Goal: Task Accomplishment & Management: Manage account settings

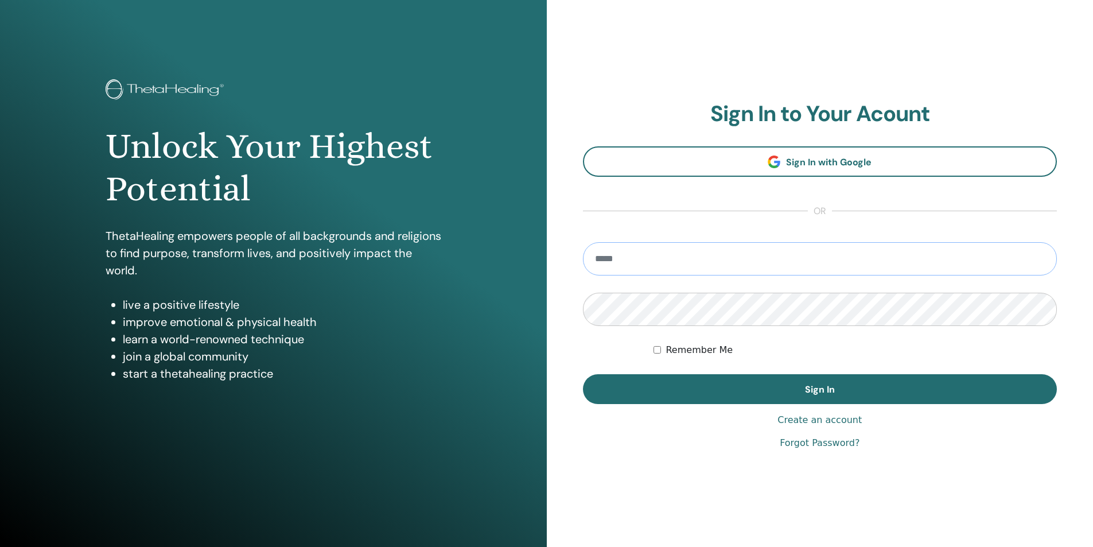
type input "**********"
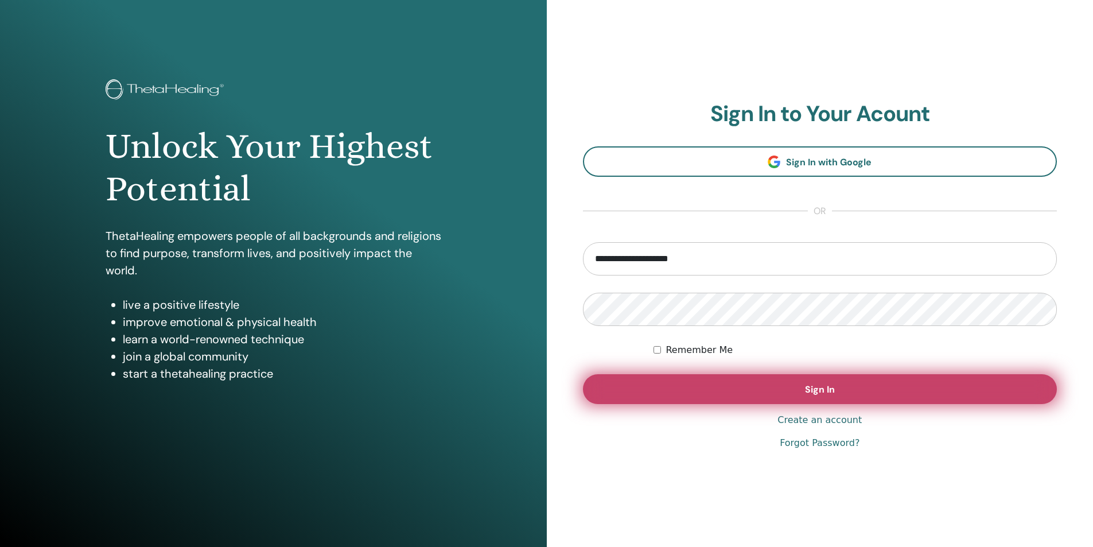
click at [823, 392] on span "Sign In" at bounding box center [820, 389] width 30 height 12
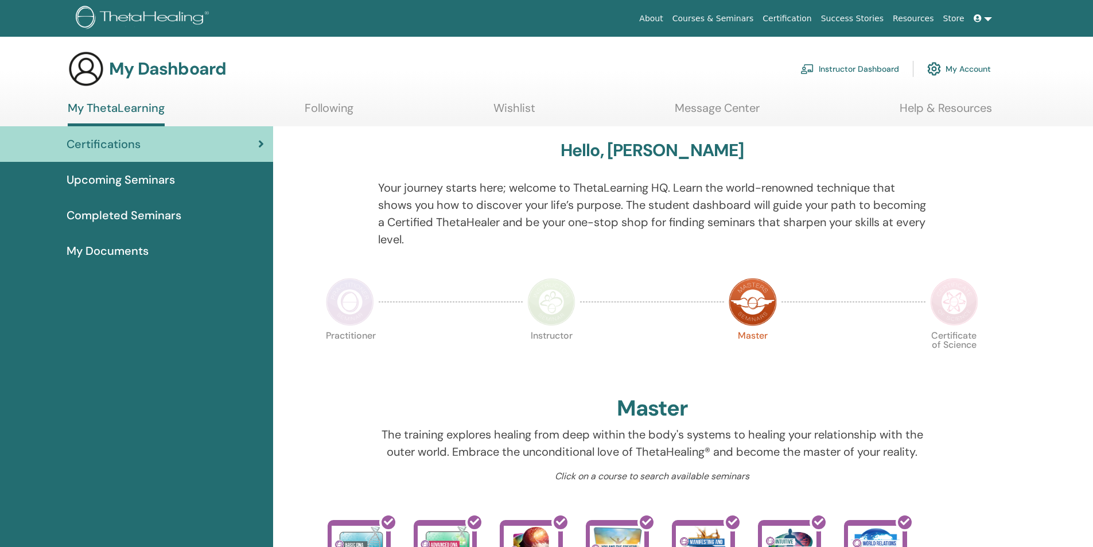
click at [832, 69] on link "Instructor Dashboard" at bounding box center [849, 68] width 99 height 25
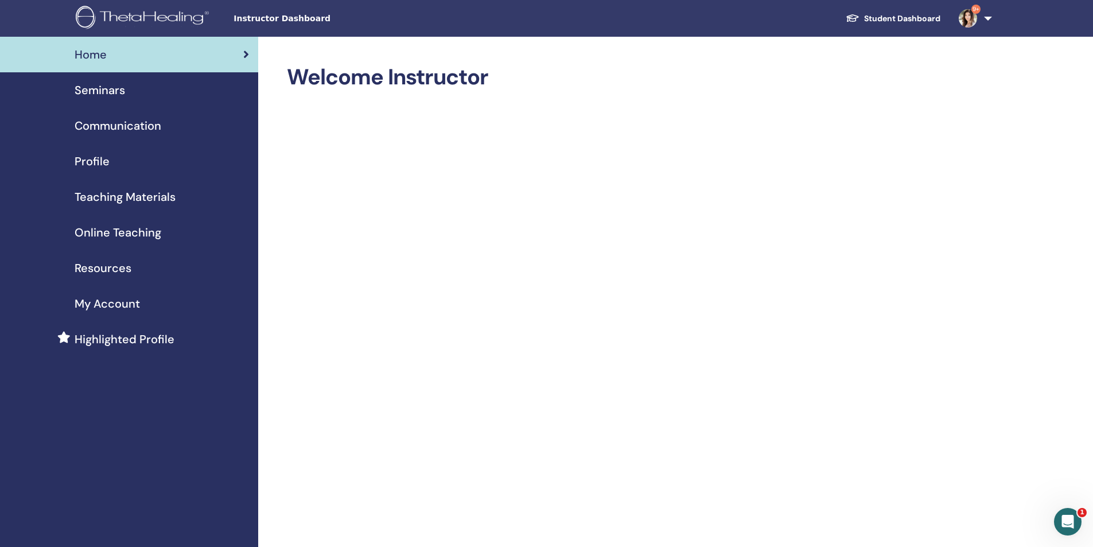
click at [106, 94] on span "Seminars" at bounding box center [100, 89] width 50 height 17
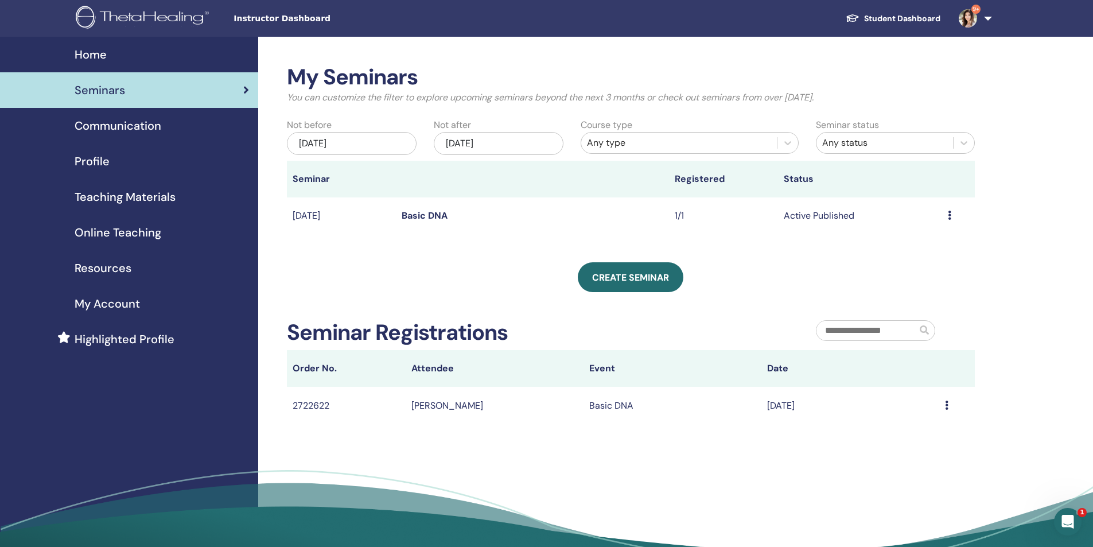
click at [949, 218] on icon at bounding box center [949, 215] width 3 height 9
click at [920, 263] on link "Attendees" at bounding box center [917, 262] width 44 height 12
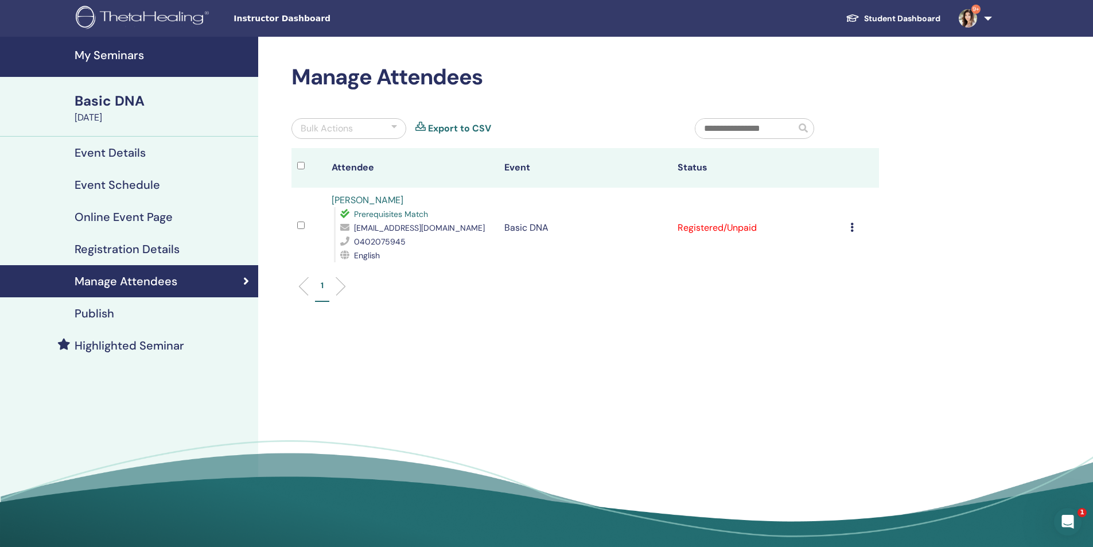
click at [748, 228] on td "Registered/Unpaid" at bounding box center [758, 228] width 173 height 80
click at [853, 227] on icon at bounding box center [851, 227] width 3 height 9
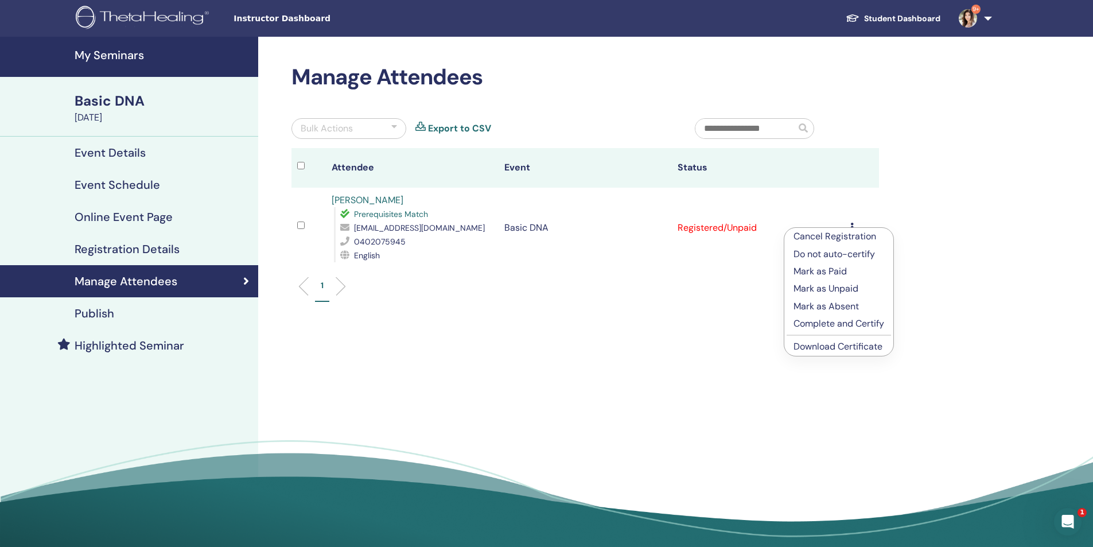
click at [839, 273] on p "Mark as Paid" at bounding box center [838, 271] width 91 height 14
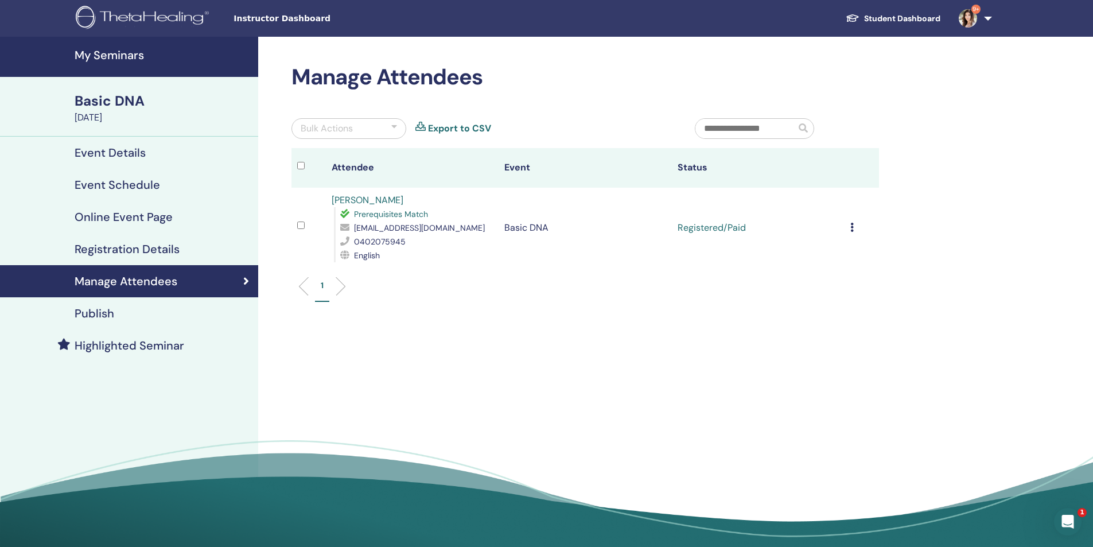
click at [132, 220] on h4 "Online Event Page" at bounding box center [124, 217] width 98 height 14
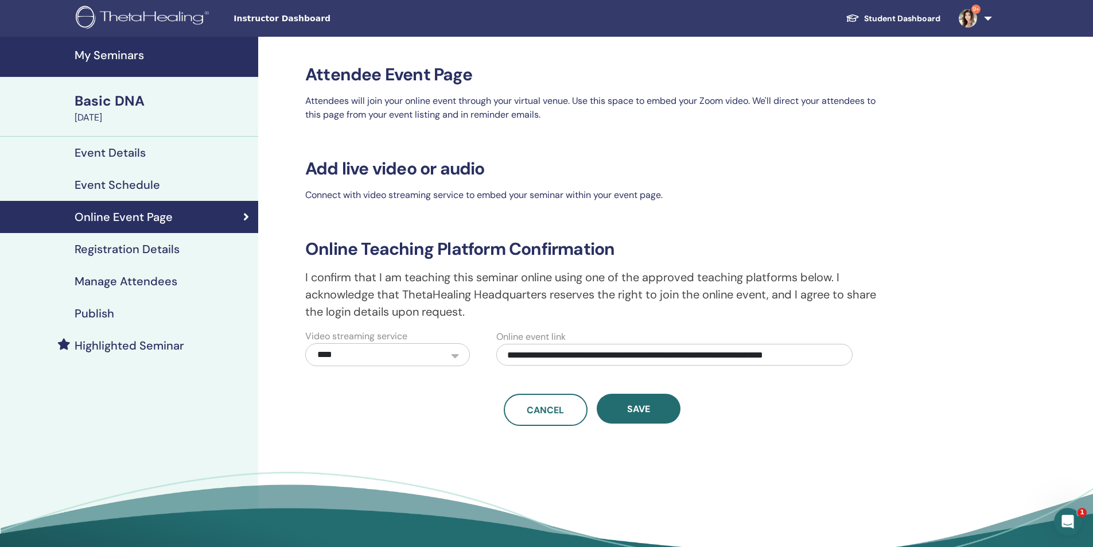
click at [114, 182] on h4 "Event Schedule" at bounding box center [117, 185] width 85 height 14
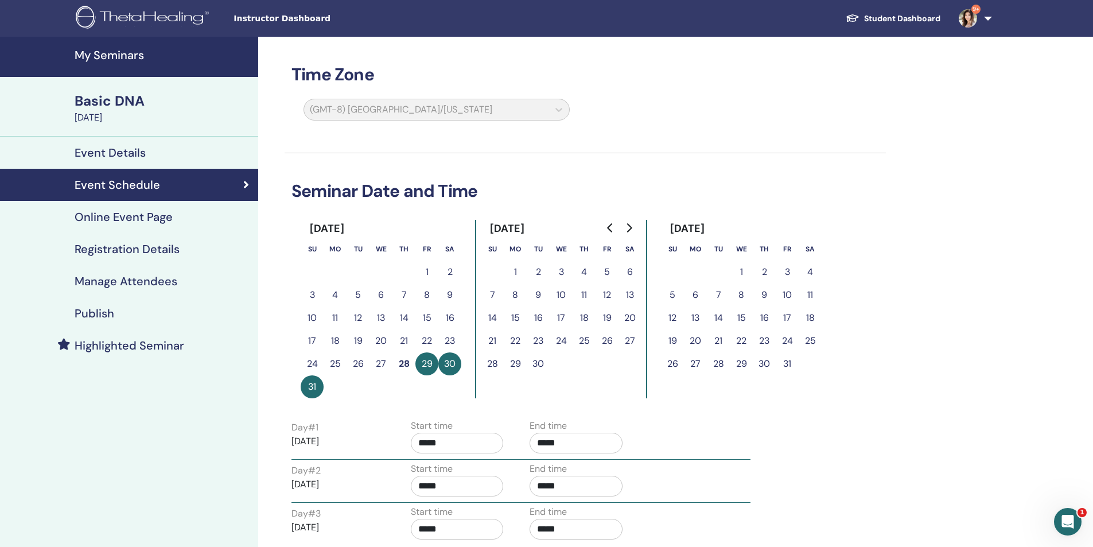
click at [115, 150] on h4 "Event Details" at bounding box center [110, 153] width 71 height 14
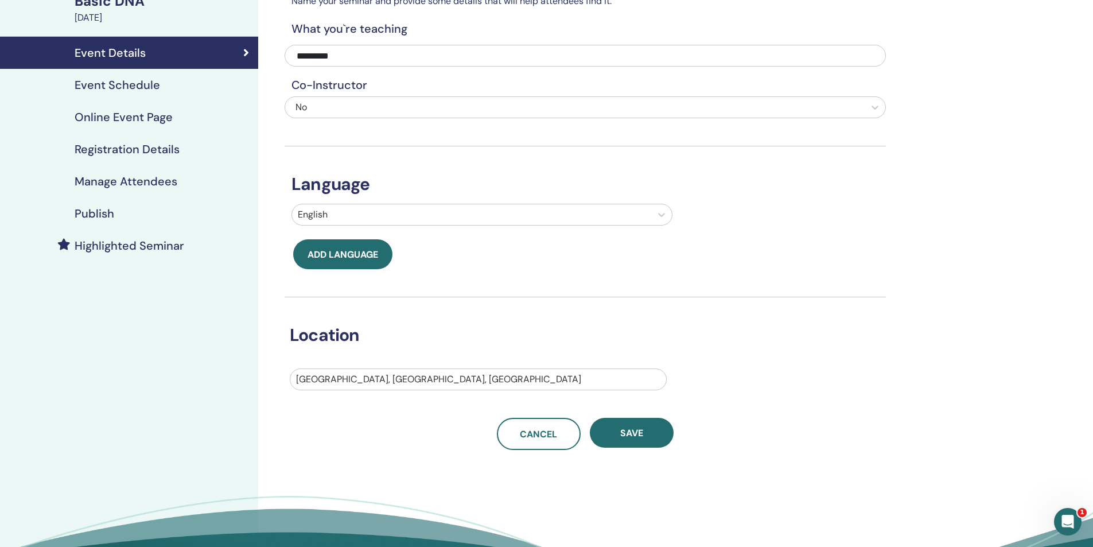
scroll to position [115, 0]
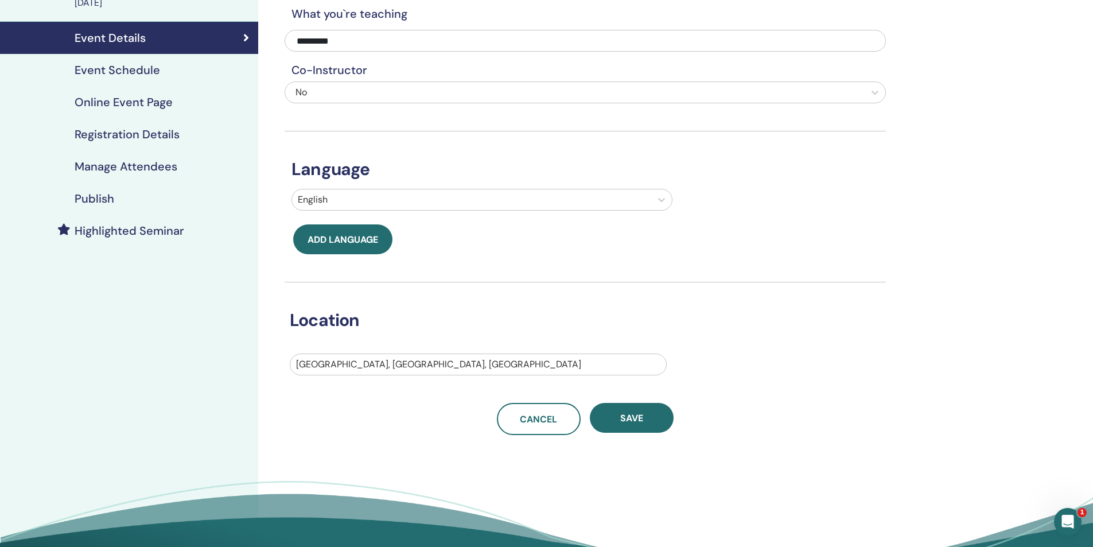
click at [102, 198] on h4 "Publish" at bounding box center [95, 199] width 40 height 14
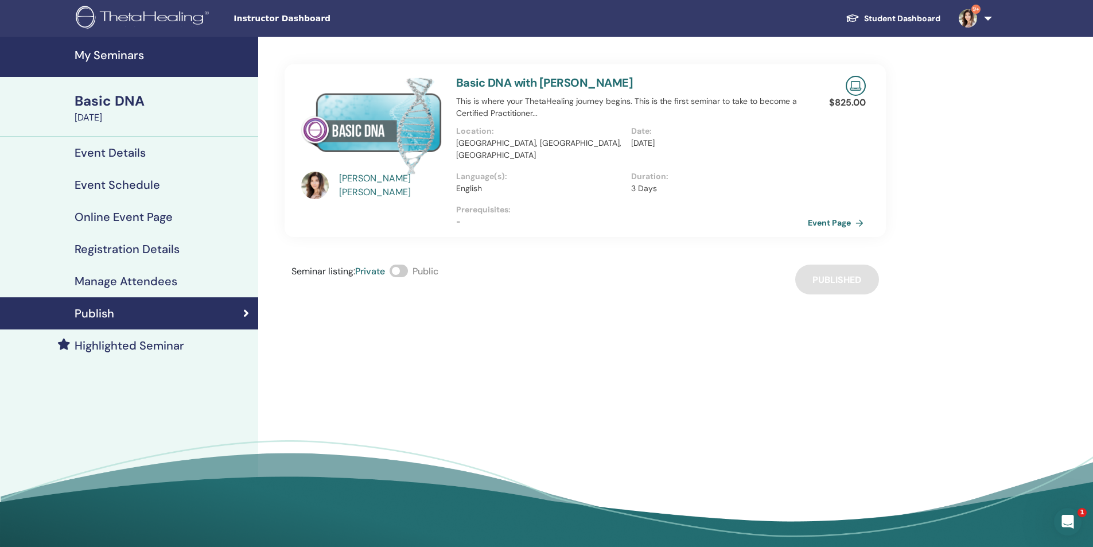
click at [841, 214] on link "Event Page" at bounding box center [838, 222] width 60 height 17
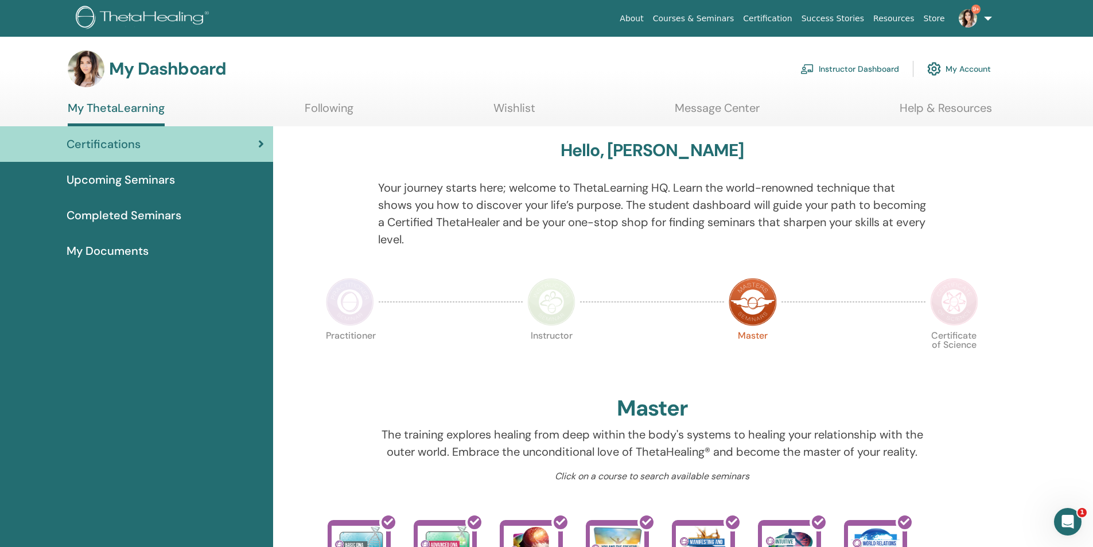
click at [845, 69] on link "Instructor Dashboard" at bounding box center [849, 68] width 99 height 25
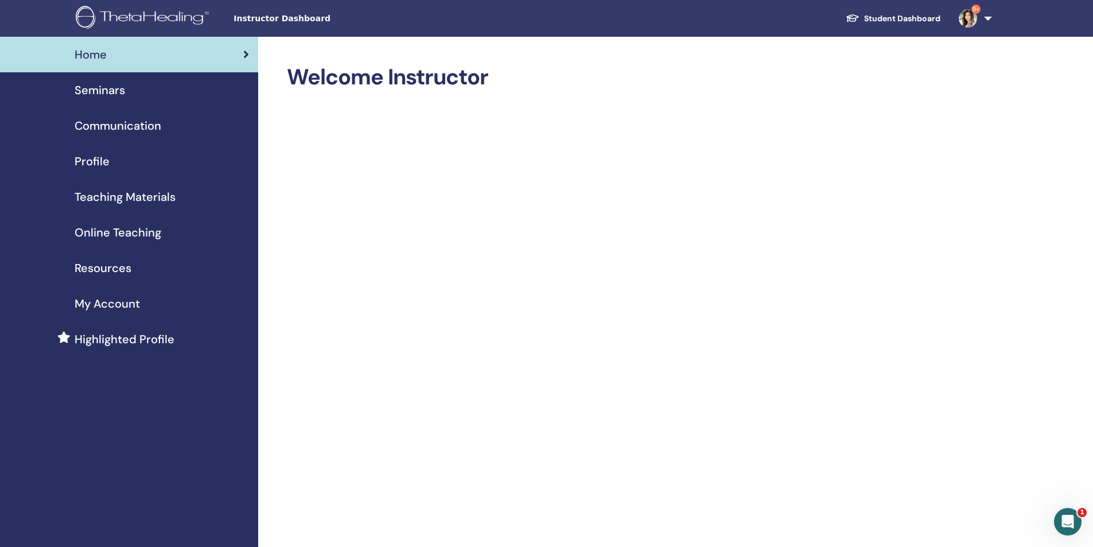
click at [98, 89] on span "Seminars" at bounding box center [100, 89] width 50 height 17
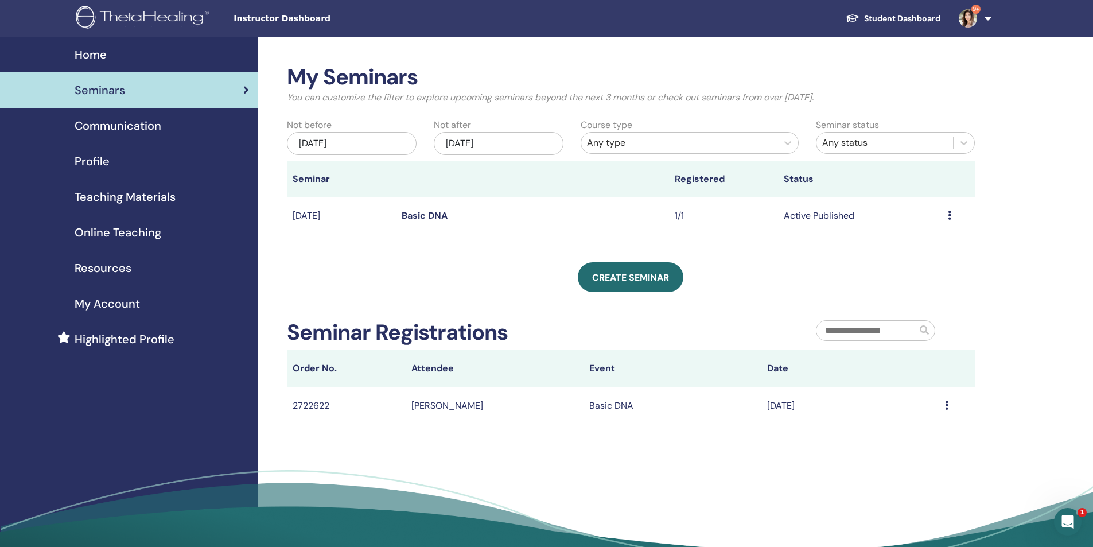
click at [948, 212] on icon at bounding box center [949, 215] width 3 height 9
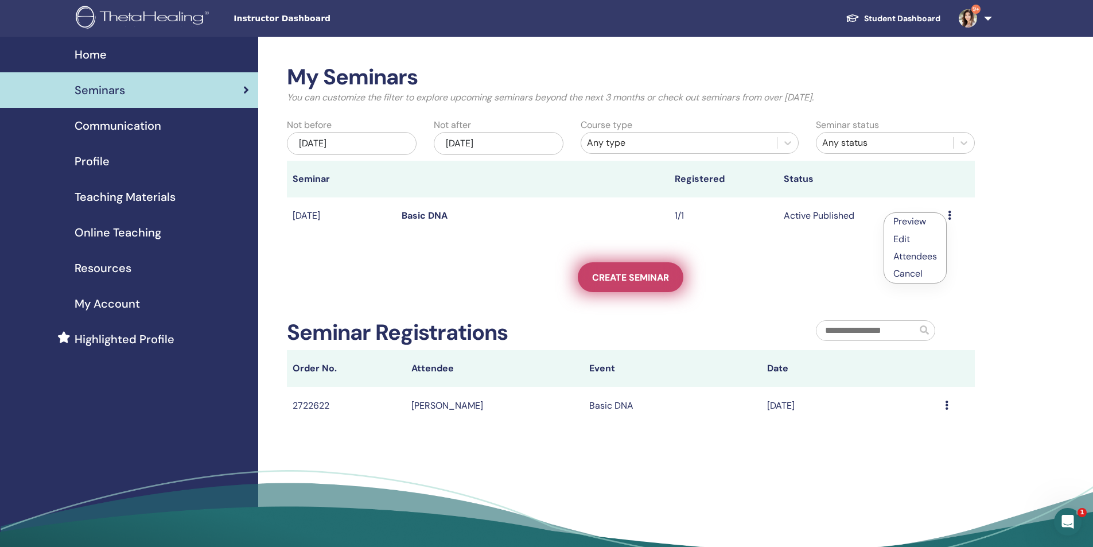
click at [621, 279] on span "Create seminar" at bounding box center [630, 277] width 77 height 12
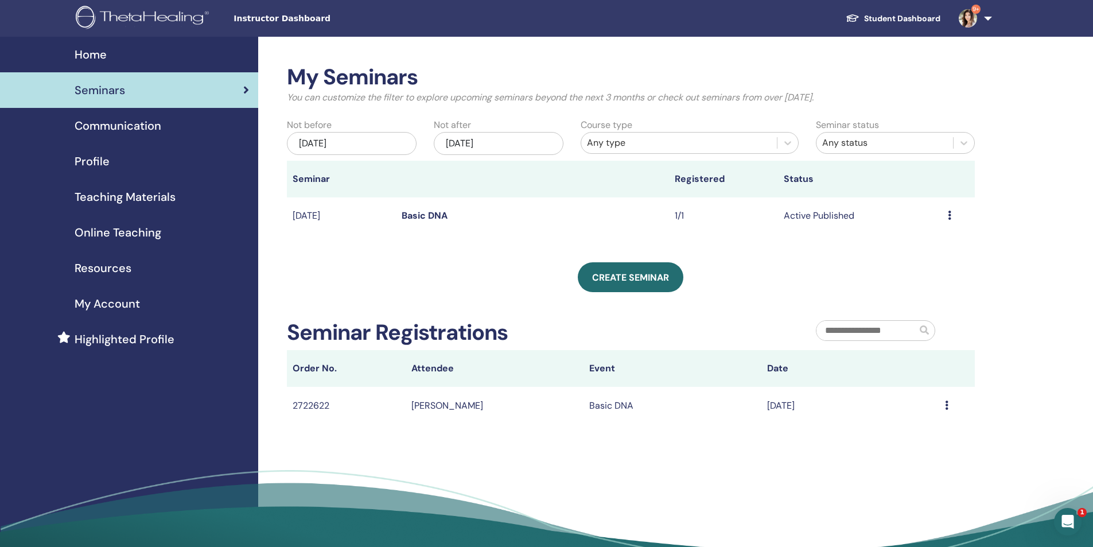
click at [948, 219] on icon at bounding box center [949, 215] width 3 height 9
click at [902, 246] on link "Edit" at bounding box center [902, 246] width 17 height 12
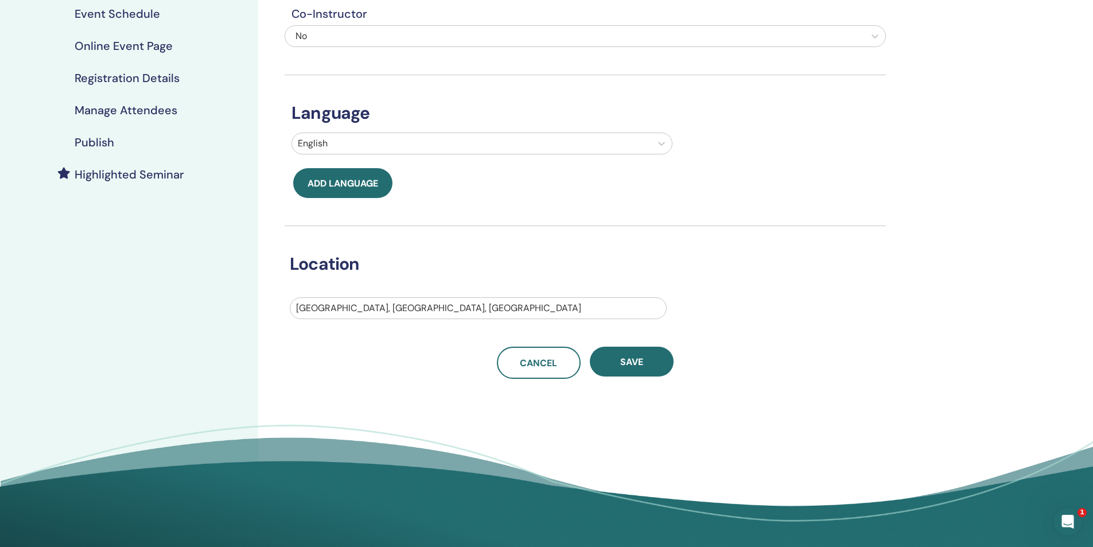
scroll to position [172, 0]
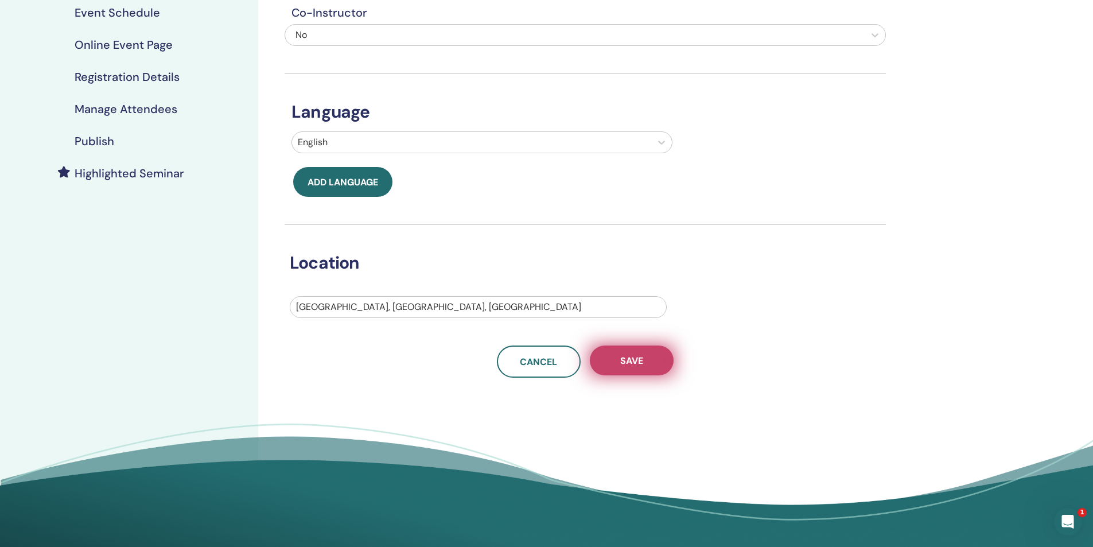
click at [623, 359] on span "Save" at bounding box center [631, 361] width 23 height 12
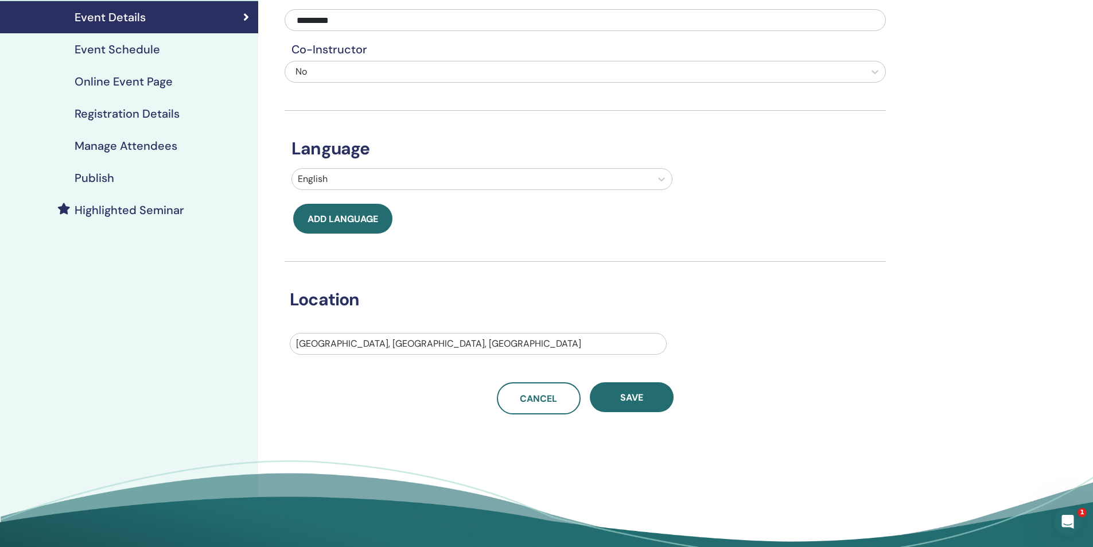
scroll to position [172, 0]
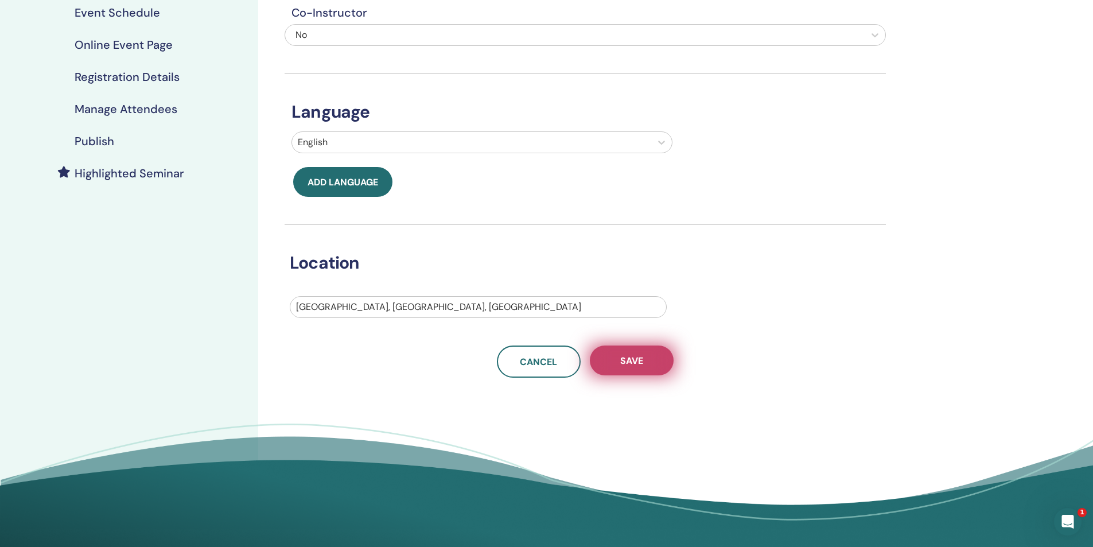
click at [629, 364] on span "Save" at bounding box center [631, 361] width 23 height 12
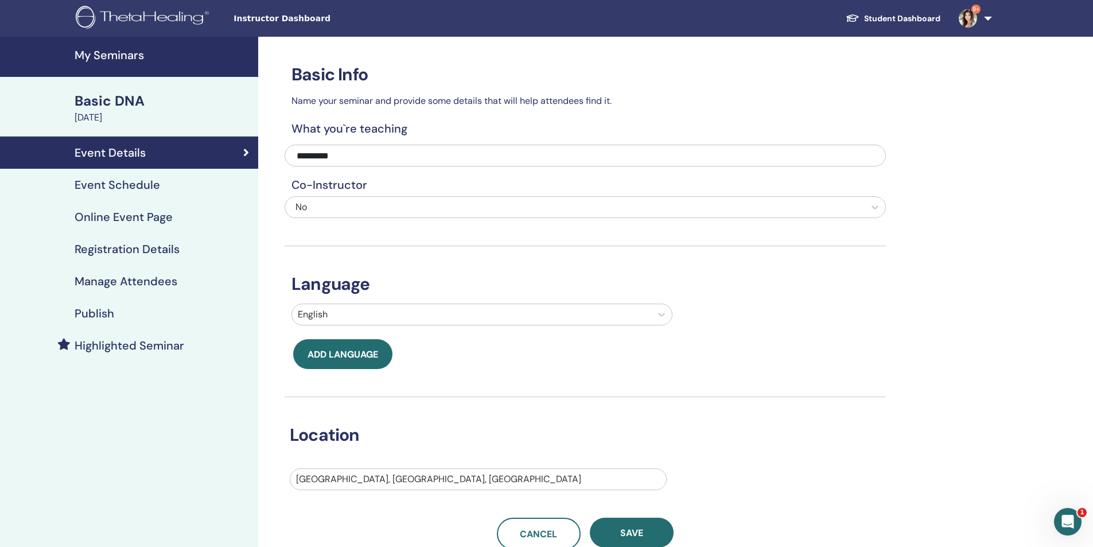
click at [102, 185] on h4 "Event Schedule" at bounding box center [117, 185] width 85 height 14
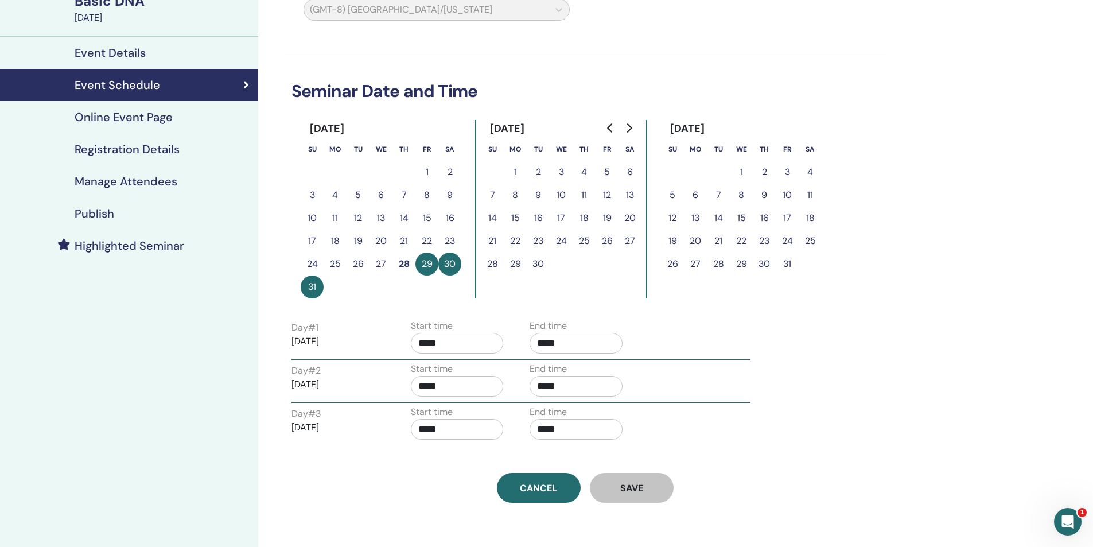
scroll to position [115, 0]
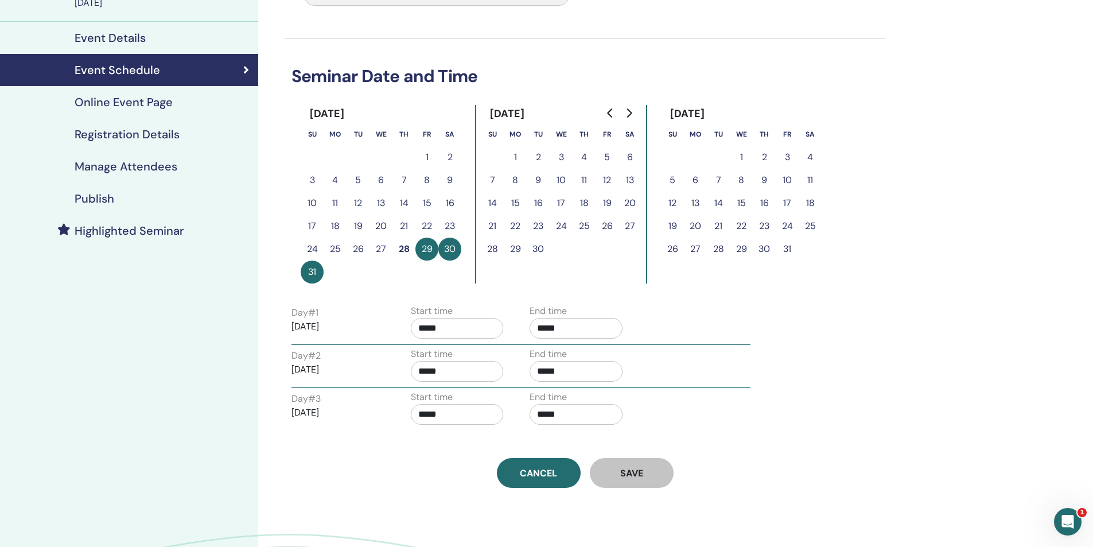
click at [128, 103] on h4 "Online Event Page" at bounding box center [124, 102] width 98 height 14
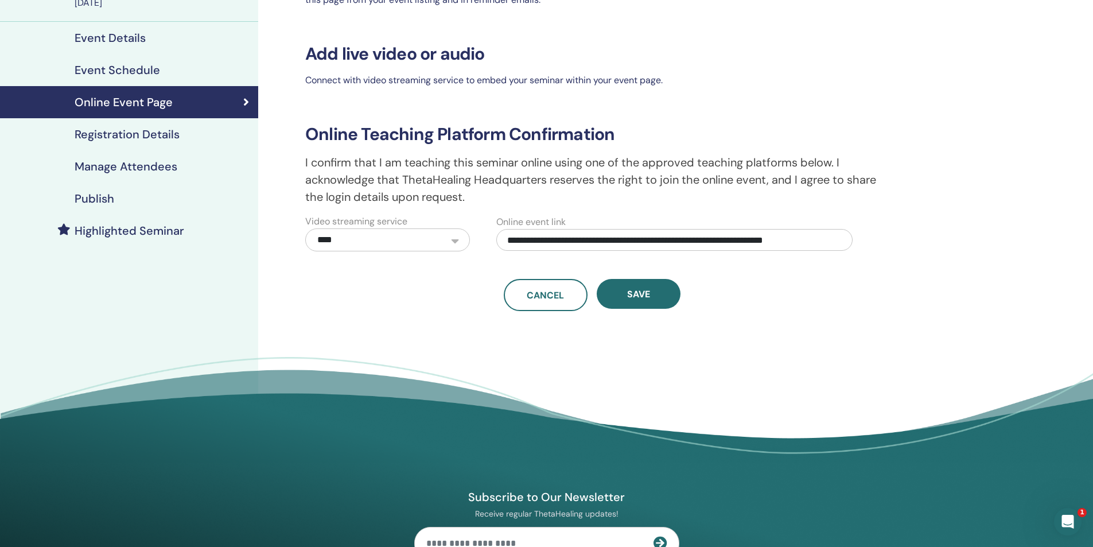
click at [111, 136] on h4 "Registration Details" at bounding box center [127, 134] width 105 height 14
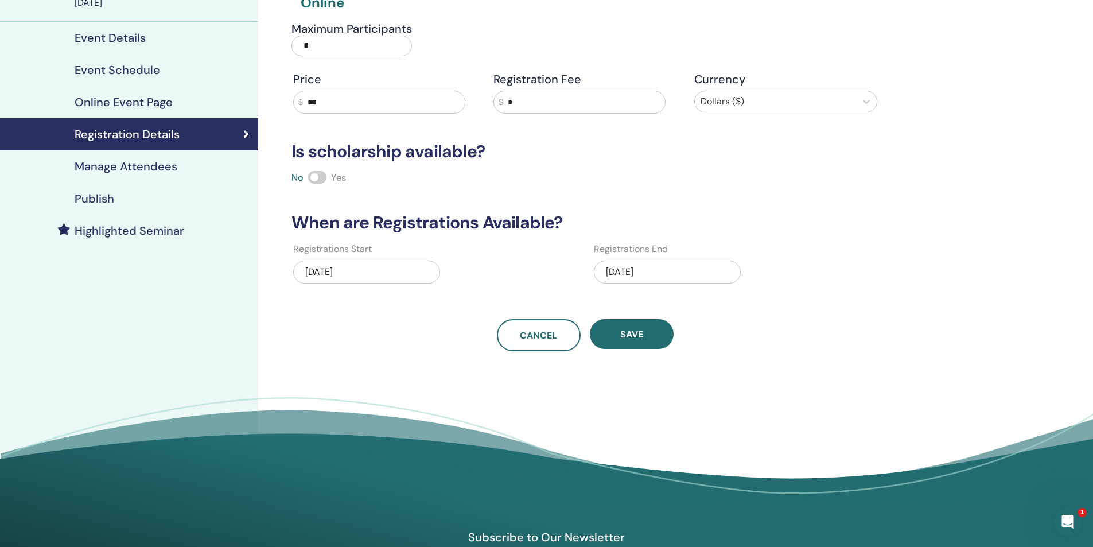
click at [375, 272] on div "08/22/2025" at bounding box center [366, 271] width 147 height 23
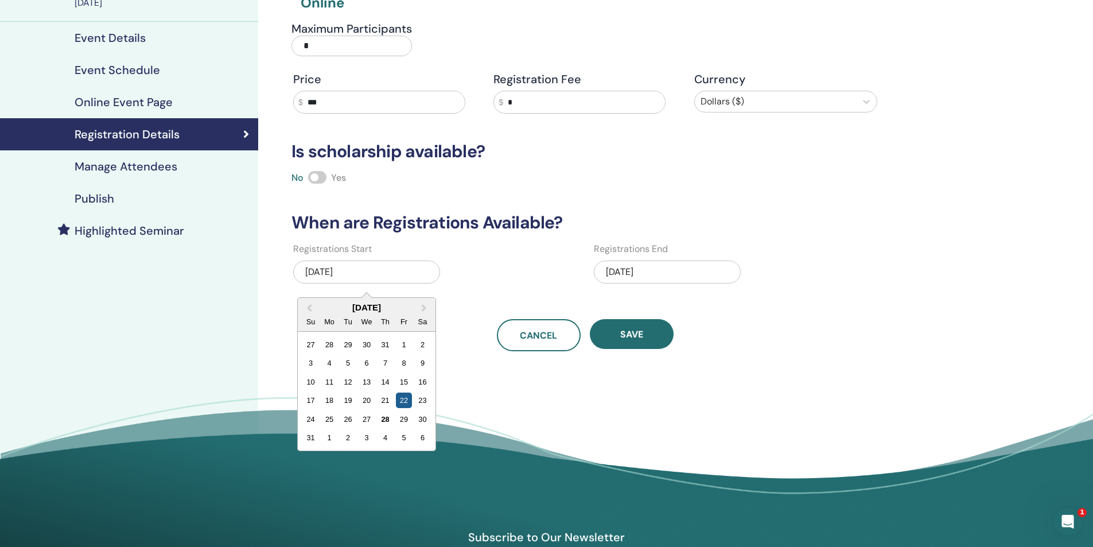
click at [400, 400] on div "22" at bounding box center [403, 399] width 15 height 15
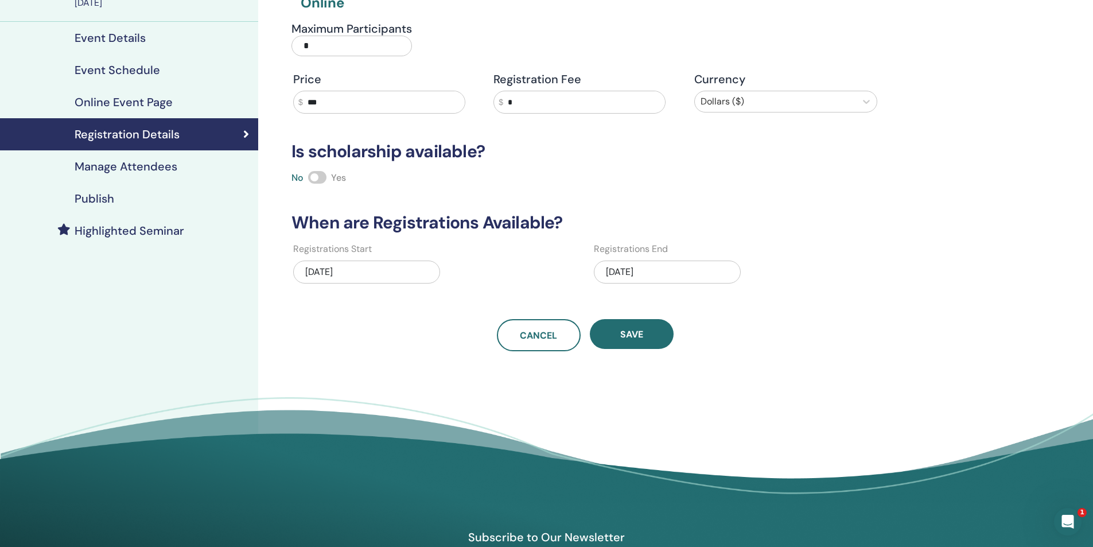
click at [700, 270] on div "08/31/2025" at bounding box center [667, 271] width 147 height 23
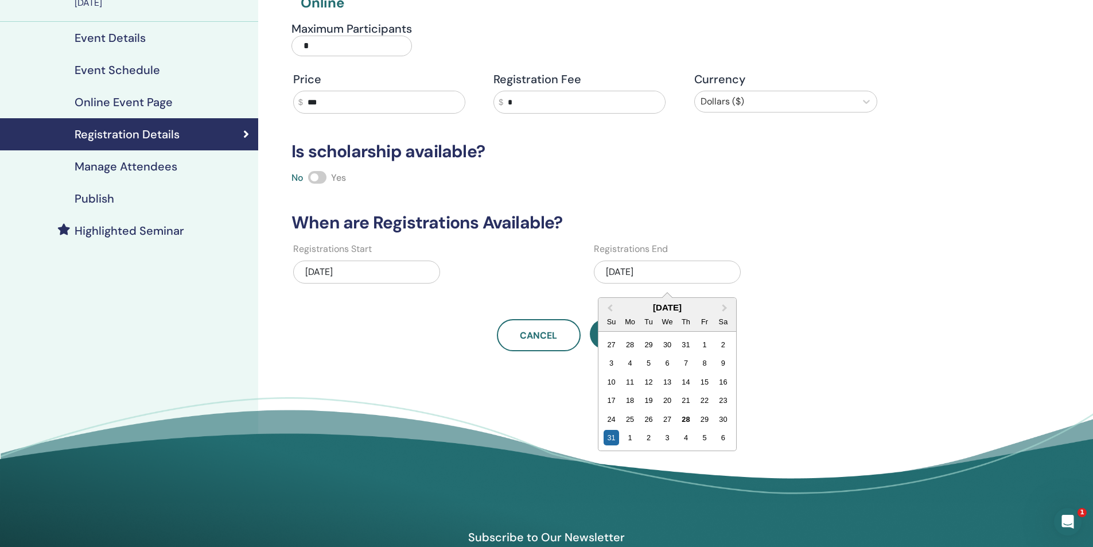
click at [609, 436] on div "31" at bounding box center [611, 437] width 15 height 15
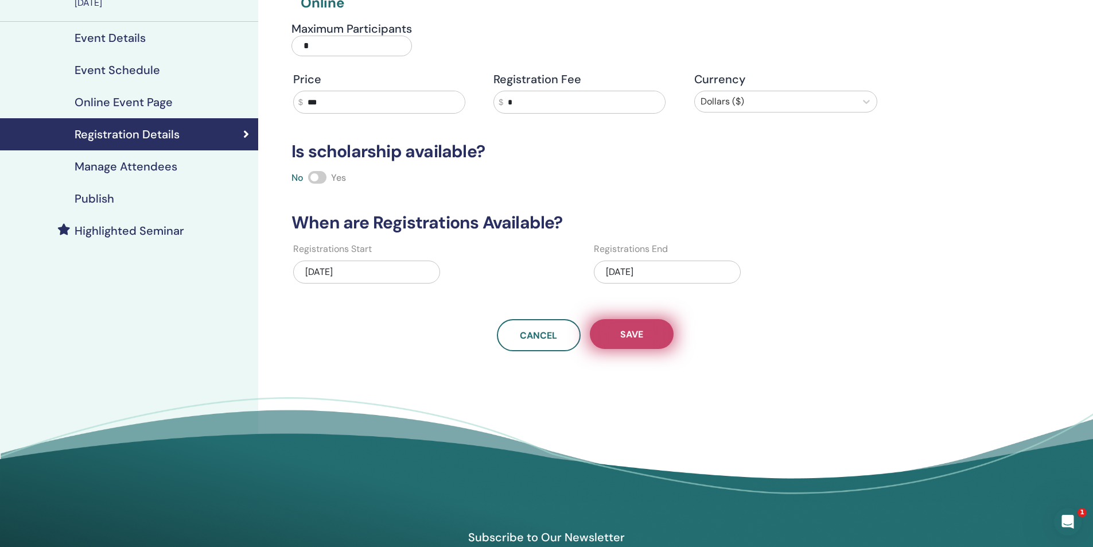
click at [625, 336] on span "Save" at bounding box center [631, 334] width 23 height 12
click at [143, 169] on h4 "Manage Attendees" at bounding box center [126, 166] width 103 height 14
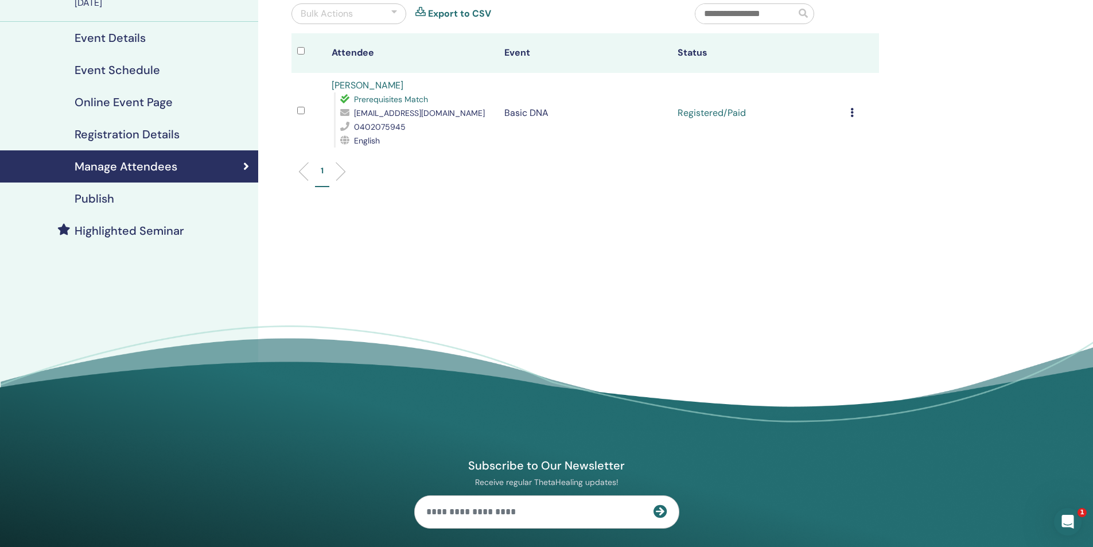
click at [107, 199] on h4 "Publish" at bounding box center [95, 199] width 40 height 14
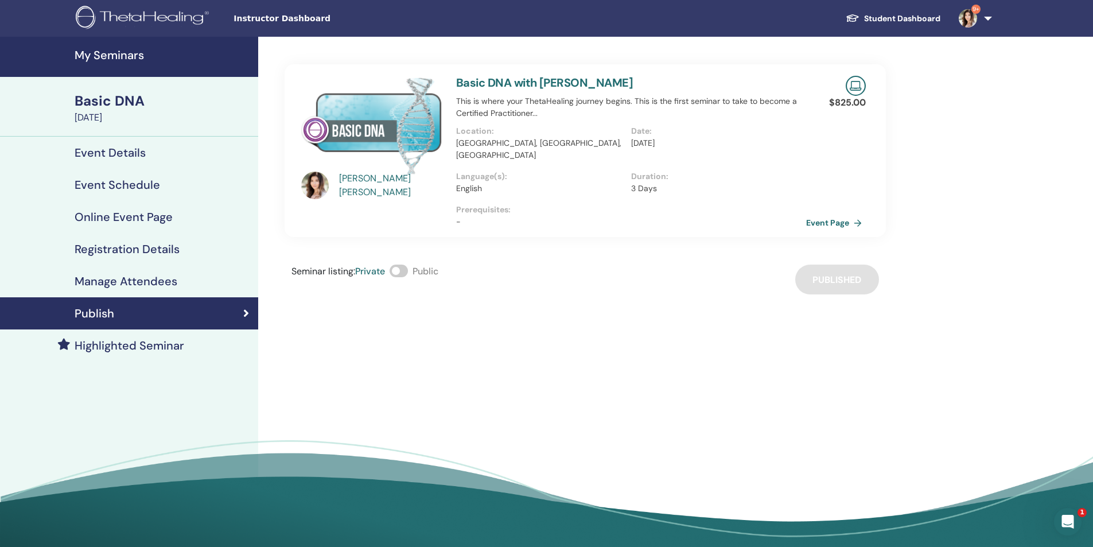
click at [838, 270] on div "Seminar listing : Private Public Published" at bounding box center [585, 279] width 601 height 30
click at [849, 267] on div "Seminar listing : Private Public Published" at bounding box center [585, 279] width 601 height 30
click at [837, 214] on link "Event Page" at bounding box center [838, 222] width 60 height 17
click at [114, 153] on h4 "Event Details" at bounding box center [110, 153] width 71 height 14
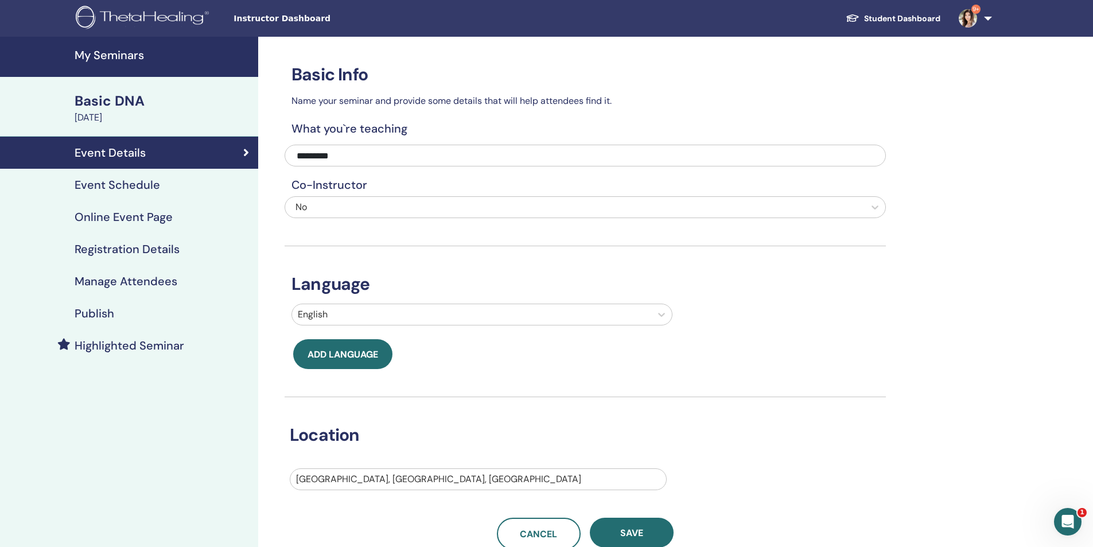
click at [113, 186] on h4 "Event Schedule" at bounding box center [117, 185] width 85 height 14
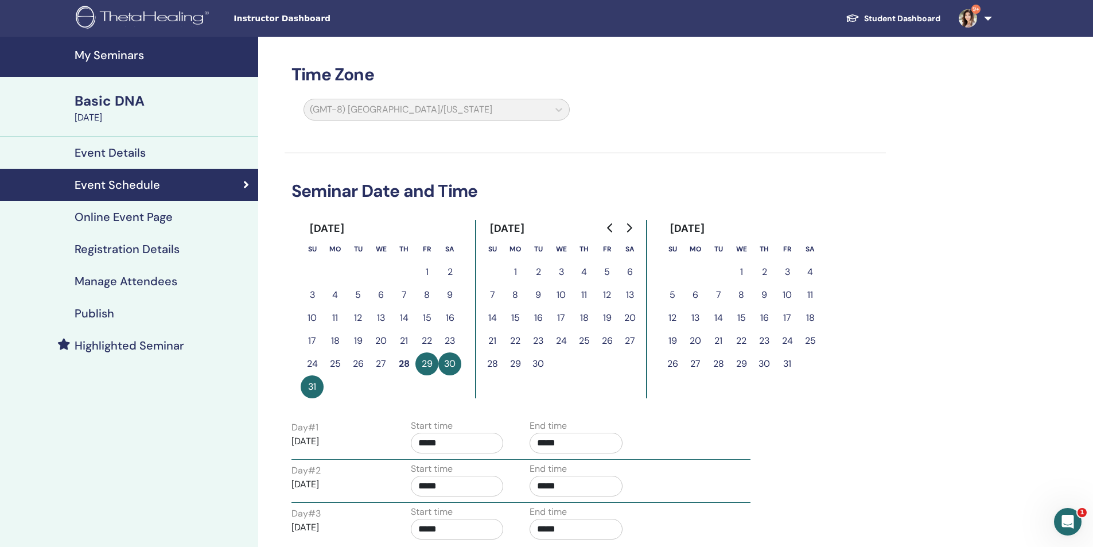
click at [127, 217] on h4 "Online Event Page" at bounding box center [124, 217] width 98 height 14
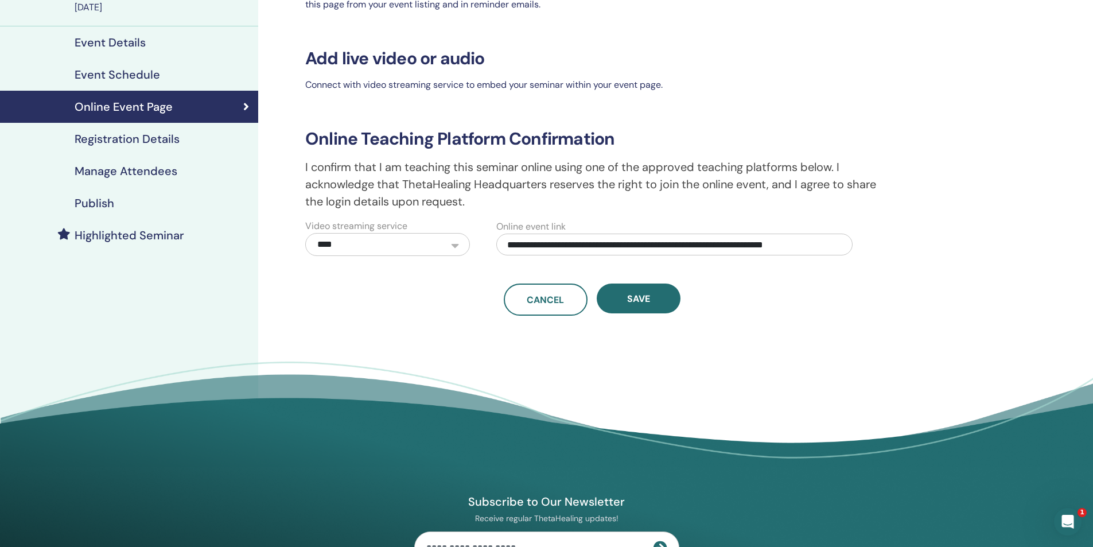
scroll to position [115, 0]
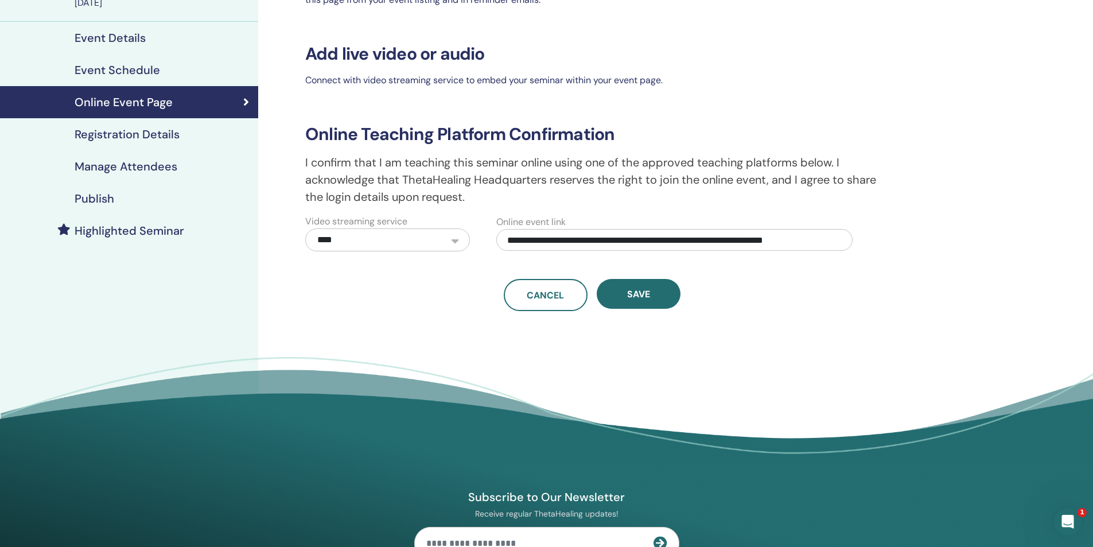
click at [134, 135] on h4 "Registration Details" at bounding box center [127, 134] width 105 height 14
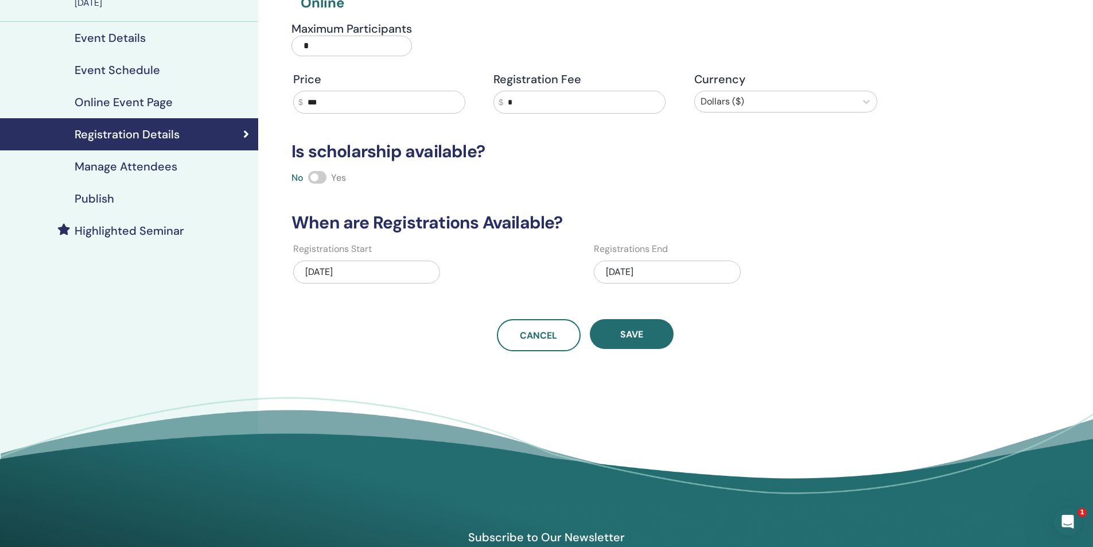
click at [130, 166] on h4 "Manage Attendees" at bounding box center [126, 166] width 103 height 14
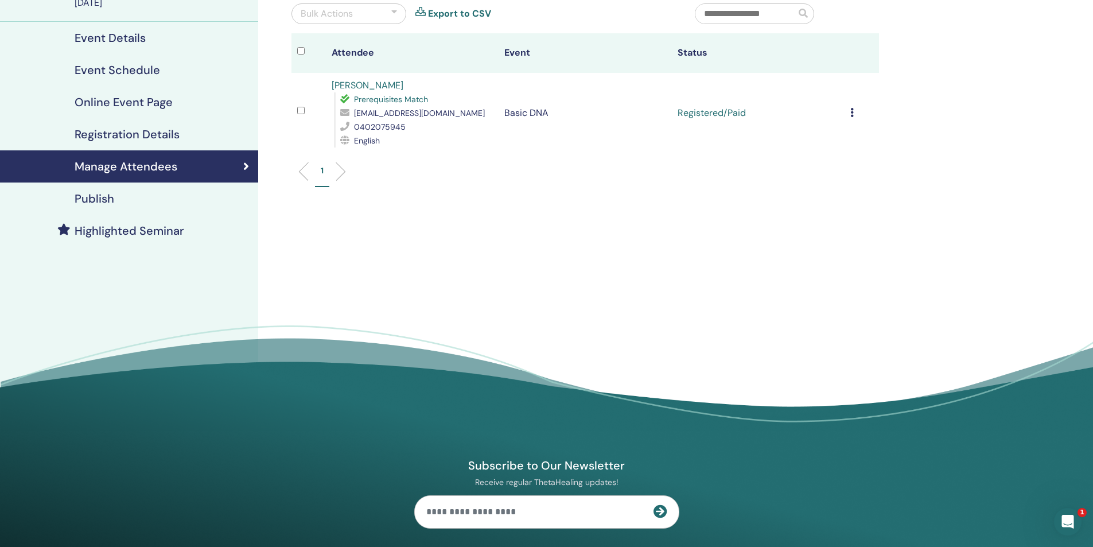
click at [115, 198] on div "Publish" at bounding box center [129, 199] width 240 height 14
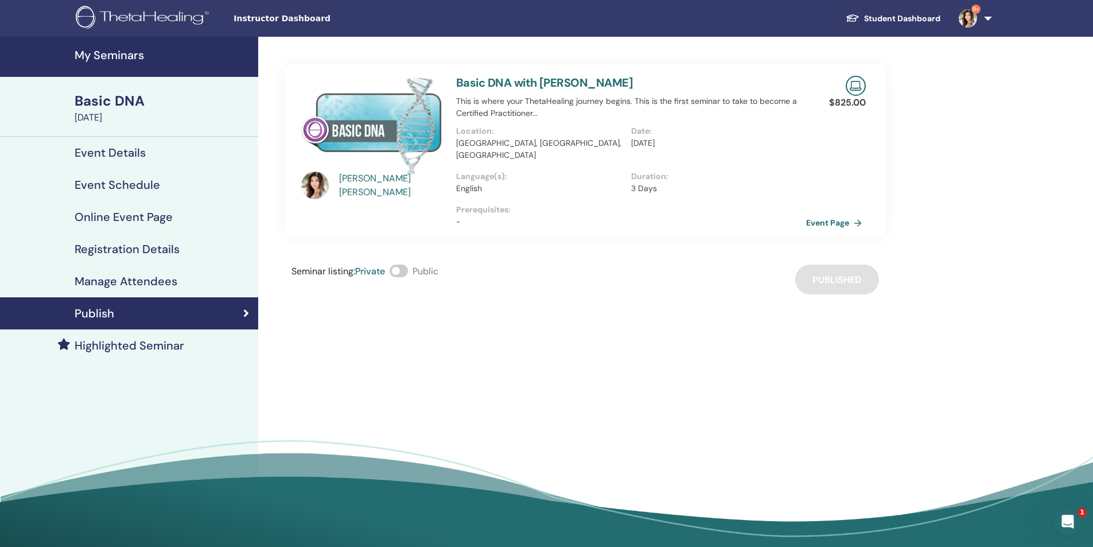
click at [102, 149] on h4 "Event Details" at bounding box center [110, 153] width 71 height 14
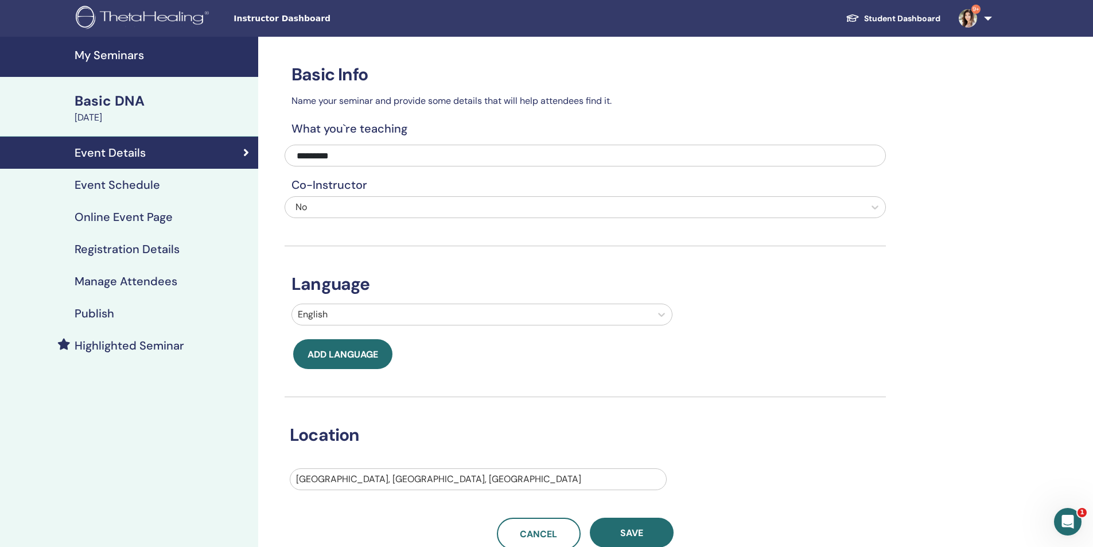
click at [122, 342] on h4 "Highlighted Seminar" at bounding box center [130, 346] width 110 height 14
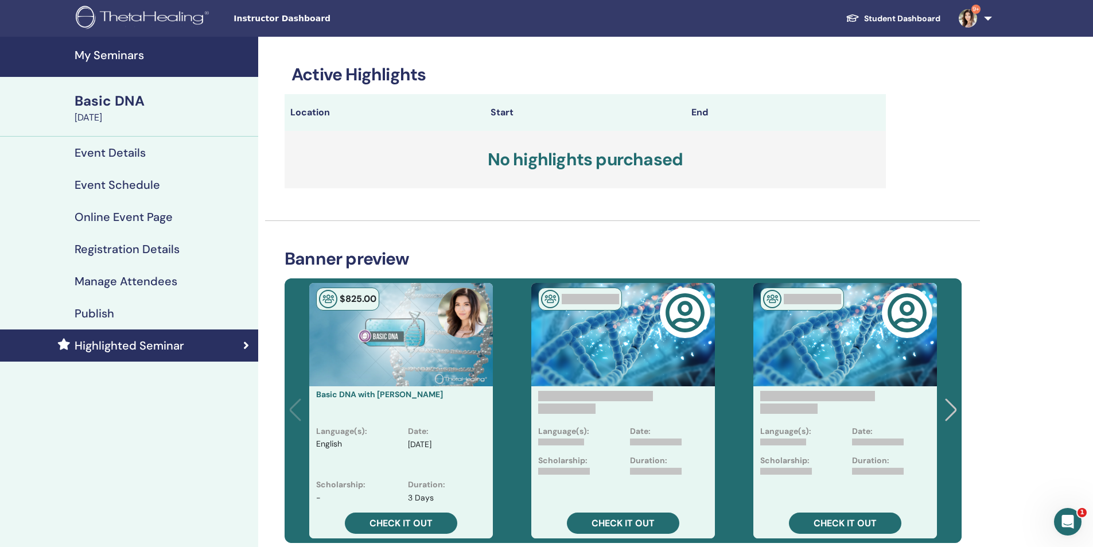
click at [106, 247] on h4 "Registration Details" at bounding box center [127, 249] width 105 height 14
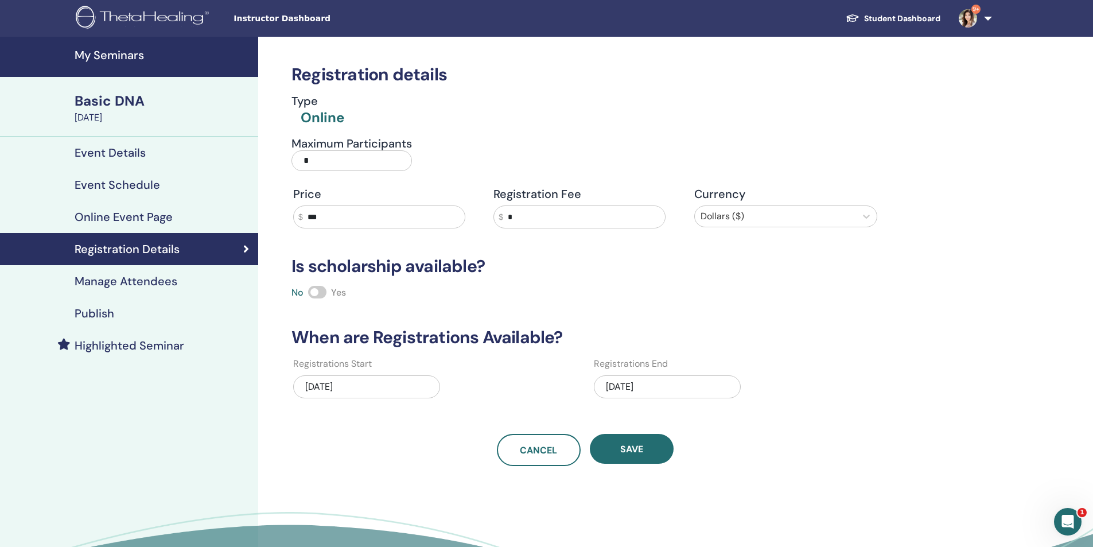
click at [103, 155] on h4 "Event Details" at bounding box center [110, 153] width 71 height 14
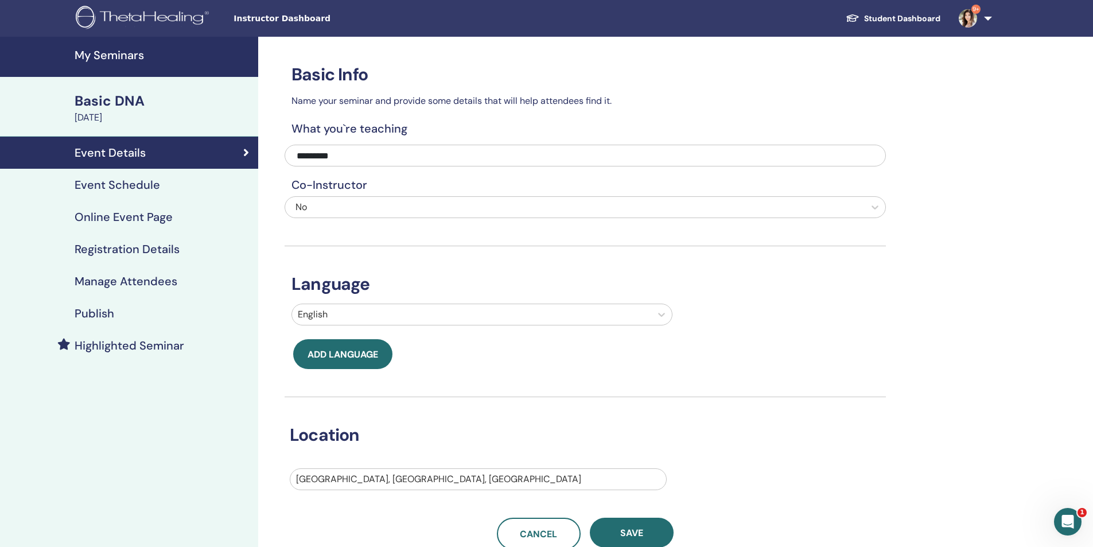
click at [124, 221] on h4 "Online Event Page" at bounding box center [124, 217] width 98 height 14
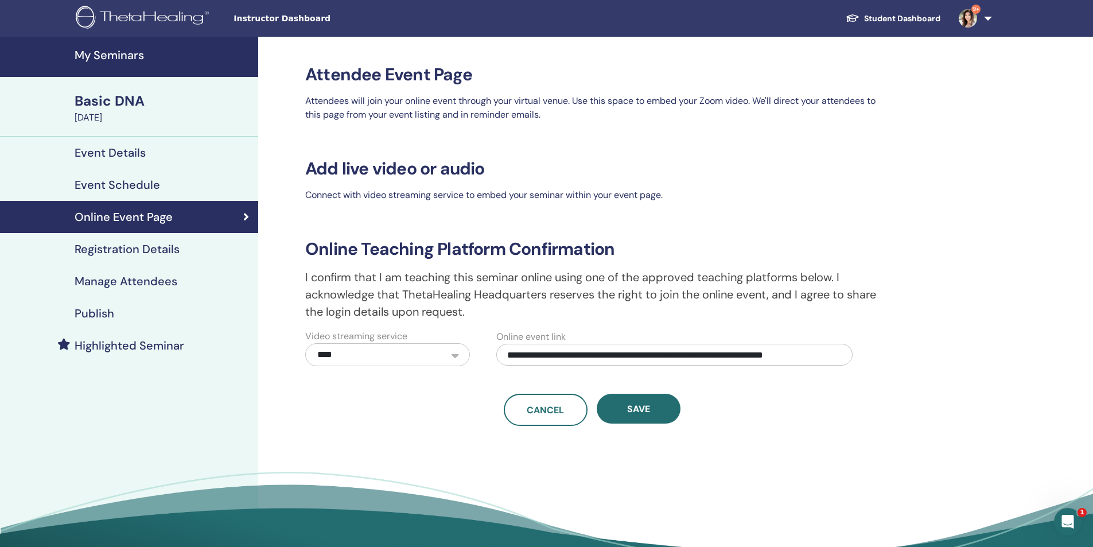
click at [101, 313] on h4 "Publish" at bounding box center [95, 313] width 40 height 14
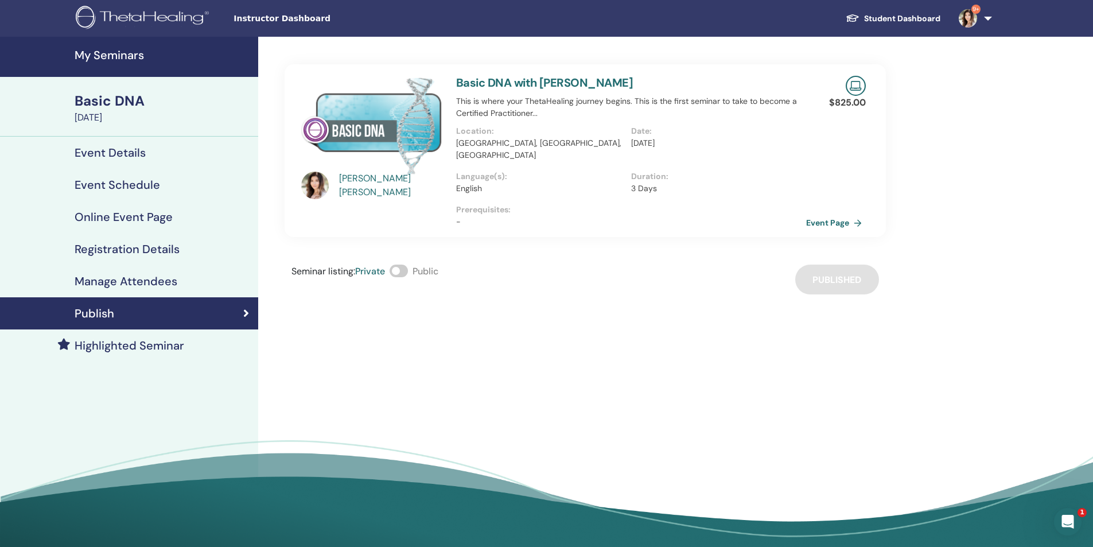
click at [138, 343] on h4 "Highlighted Seminar" at bounding box center [130, 346] width 110 height 14
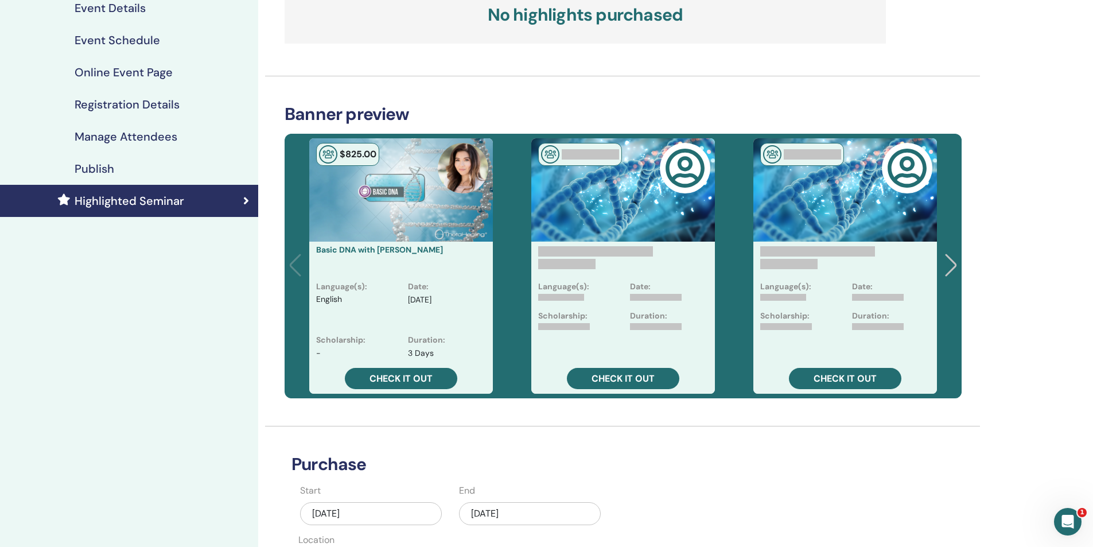
scroll to position [115, 0]
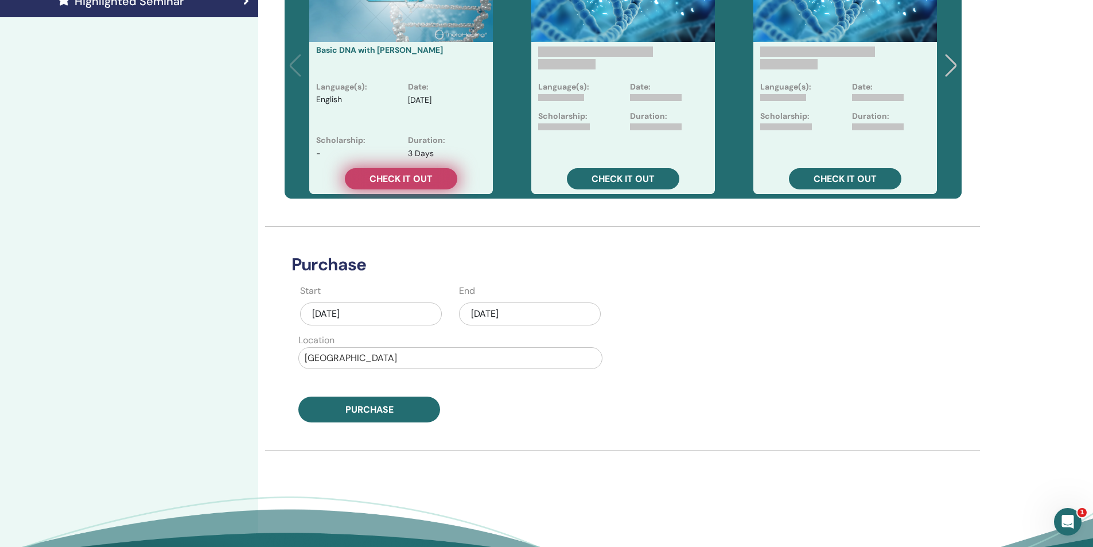
click at [412, 180] on span "Check it out" at bounding box center [400, 179] width 63 height 12
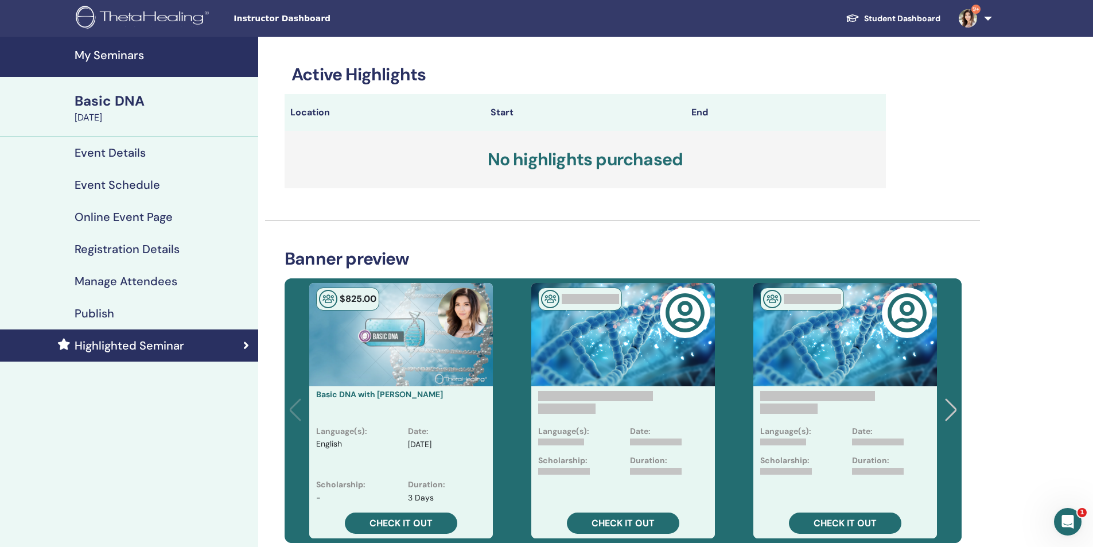
click at [94, 57] on h4 "My Seminars" at bounding box center [163, 55] width 177 height 14
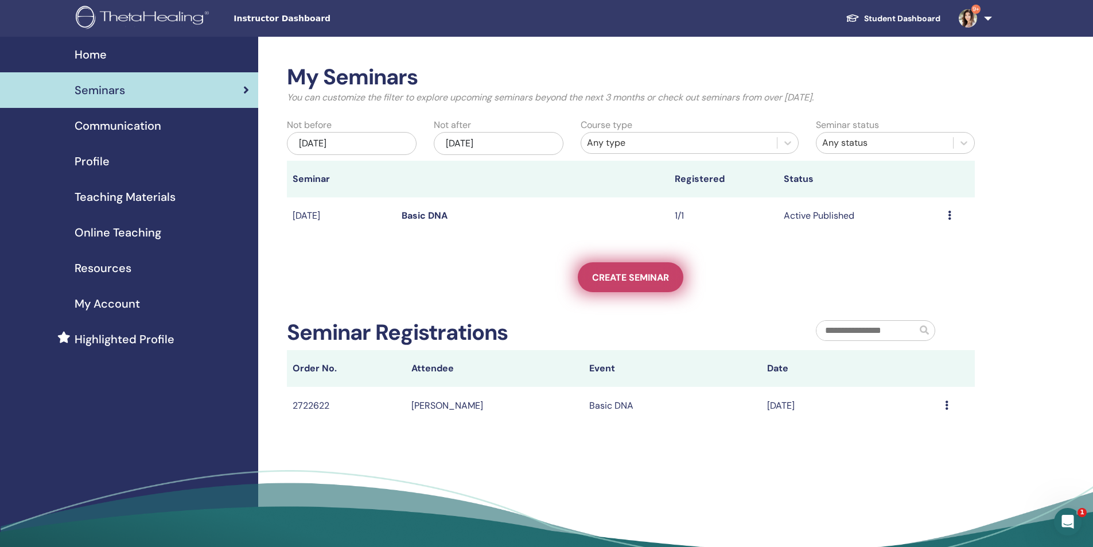
click at [622, 269] on link "Create seminar" at bounding box center [631, 277] width 106 height 30
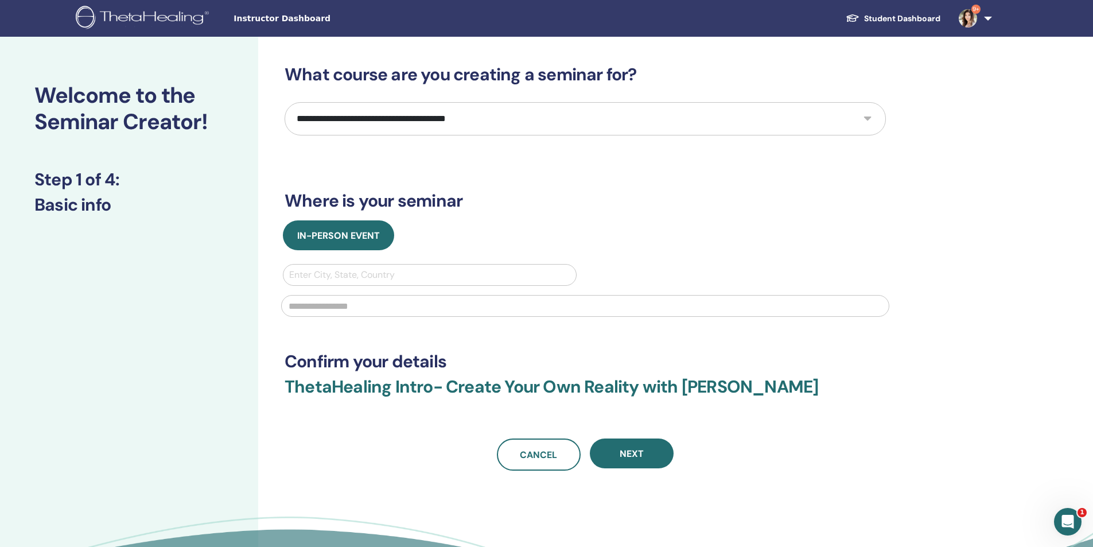
click at [419, 122] on select "**********" at bounding box center [585, 118] width 601 height 33
select select "*"
click at [285, 102] on select "**********" at bounding box center [585, 118] width 601 height 33
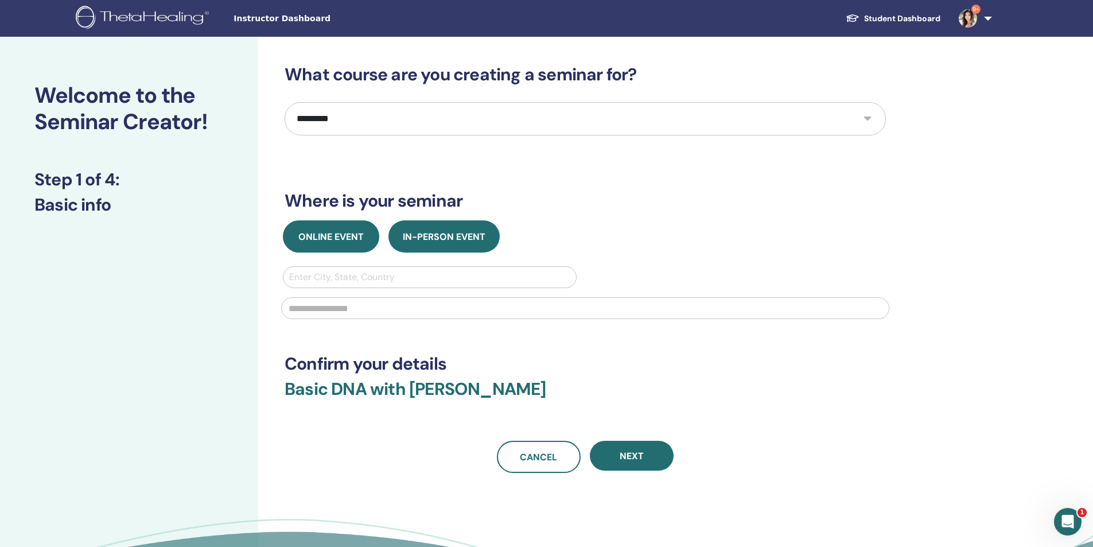
click at [313, 238] on span "Online Event" at bounding box center [330, 237] width 65 height 12
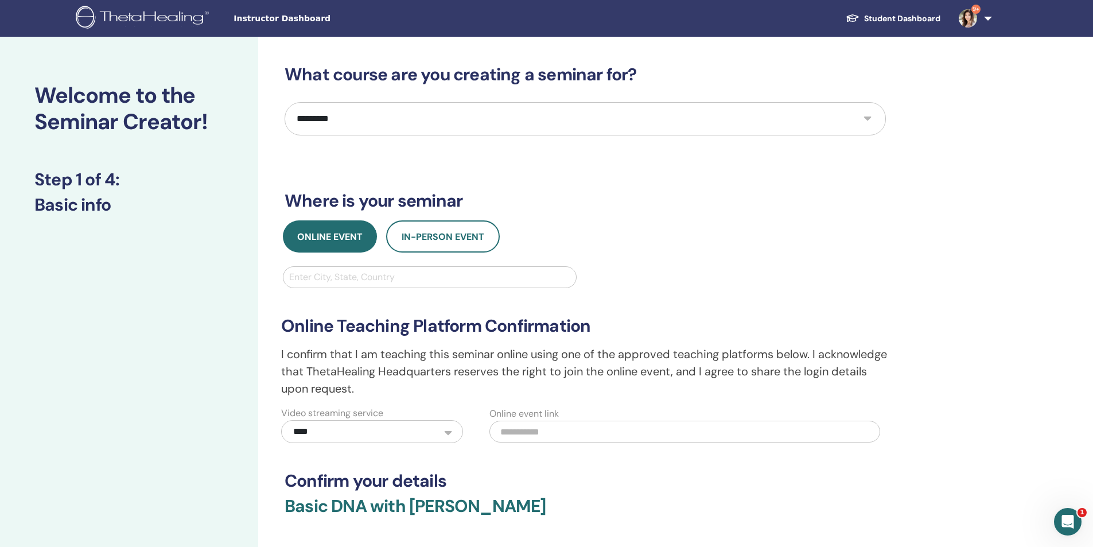
click at [320, 273] on div at bounding box center [429, 277] width 281 height 16
type input "*"
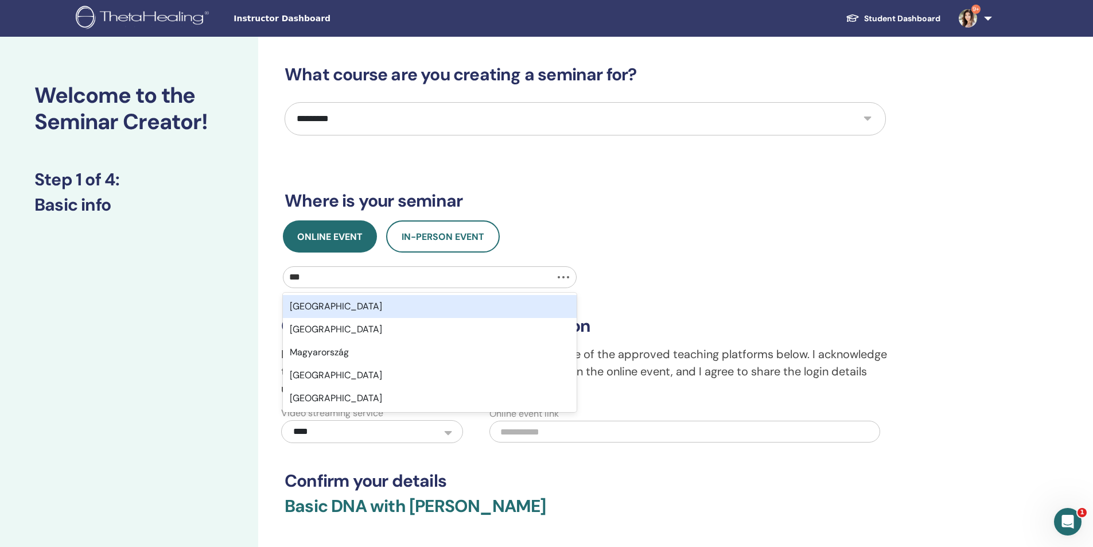
type input "****"
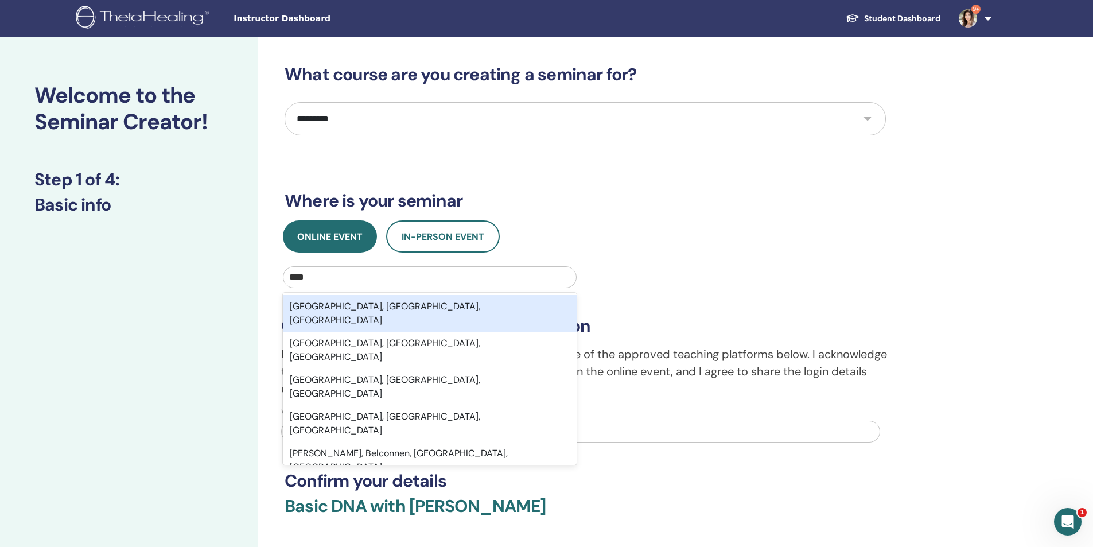
click at [320, 308] on div "[GEOGRAPHIC_DATA], [GEOGRAPHIC_DATA], [GEOGRAPHIC_DATA]" at bounding box center [430, 313] width 294 height 37
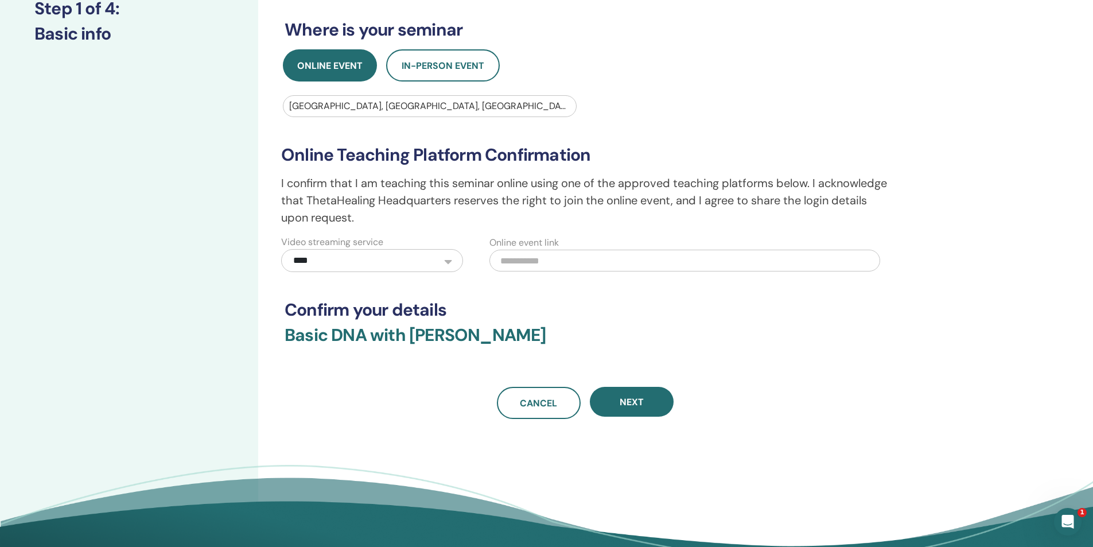
scroll to position [172, 0]
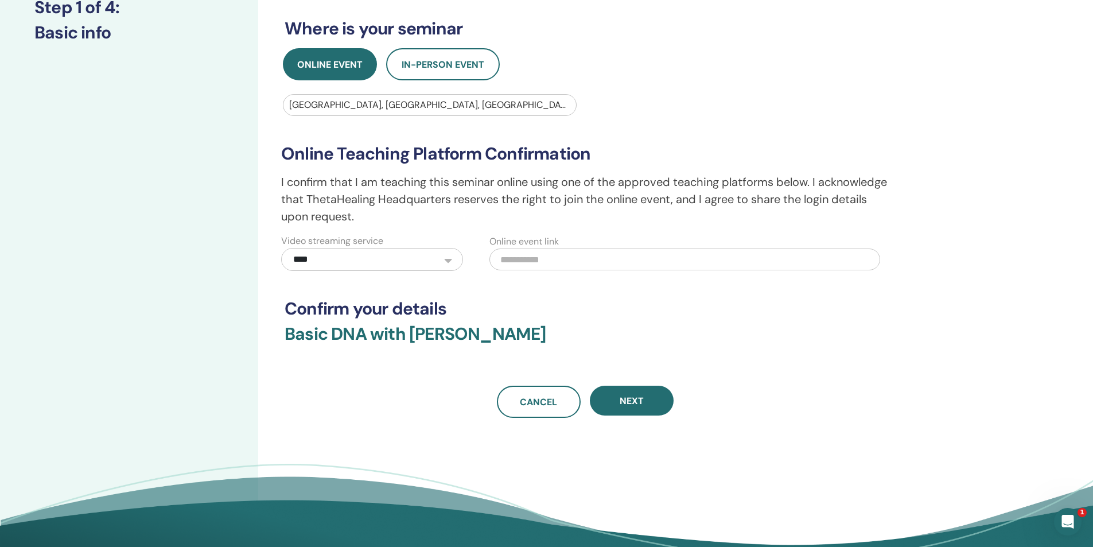
click at [540, 262] on input "text" at bounding box center [684, 259] width 391 height 22
click at [533, 264] on input "text" at bounding box center [684, 259] width 391 height 22
paste input "**********"
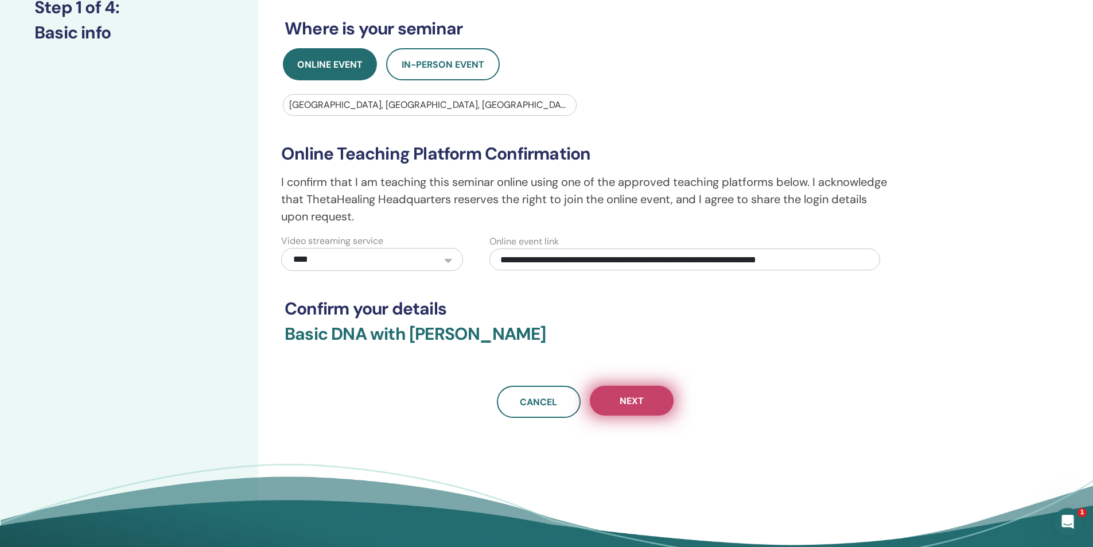
type input "**********"
click at [628, 408] on button "Next" at bounding box center [632, 401] width 84 height 30
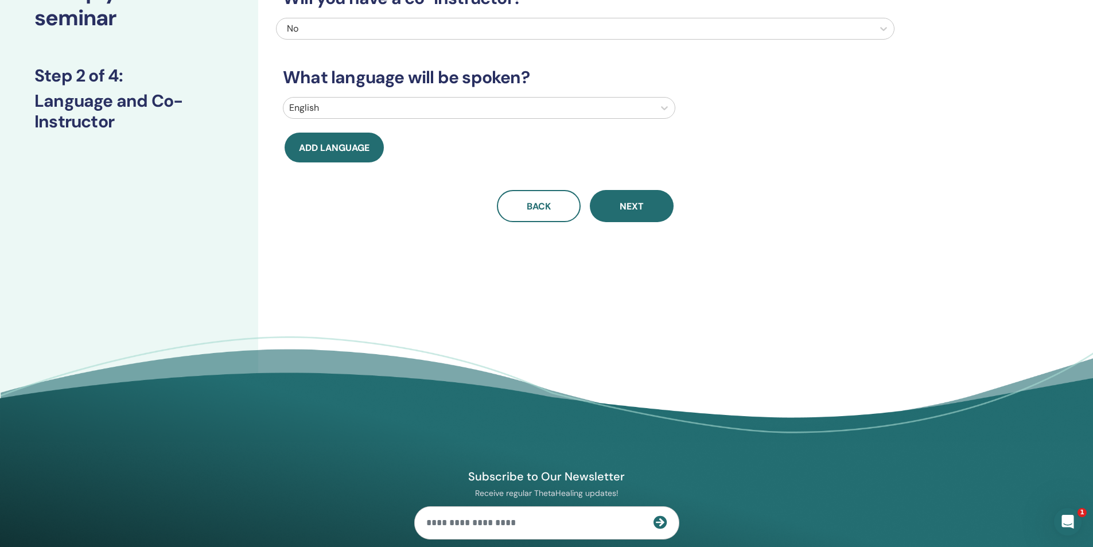
scroll to position [0, 0]
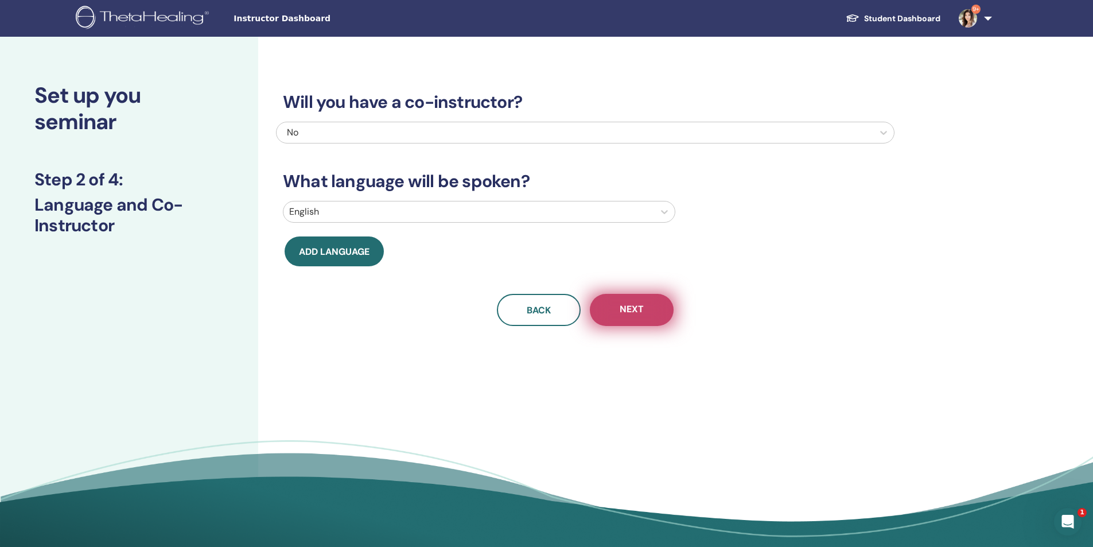
click at [635, 314] on span "Next" at bounding box center [632, 310] width 24 height 14
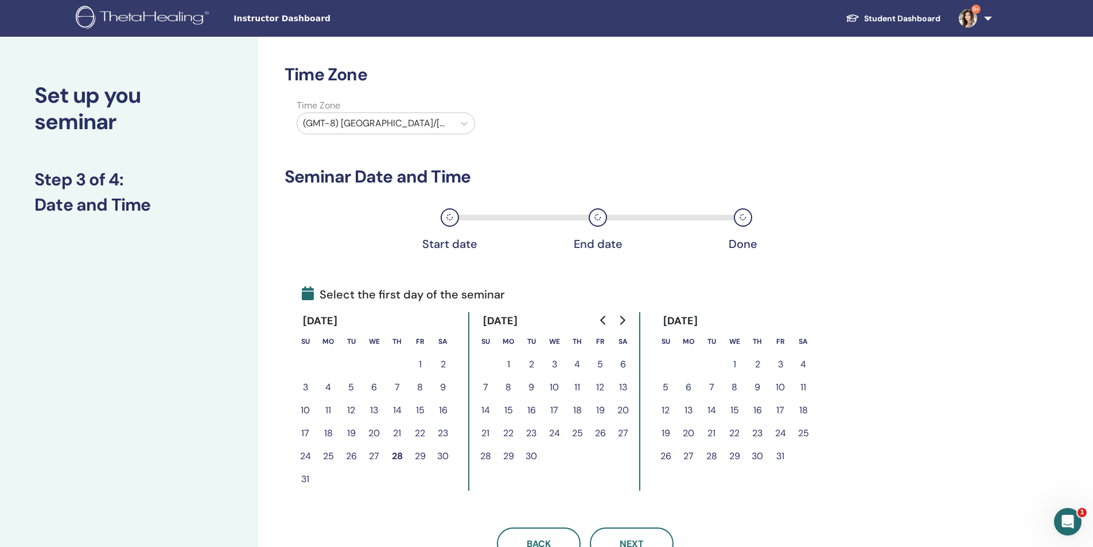
click at [417, 456] on button "29" at bounding box center [419, 456] width 23 height 23
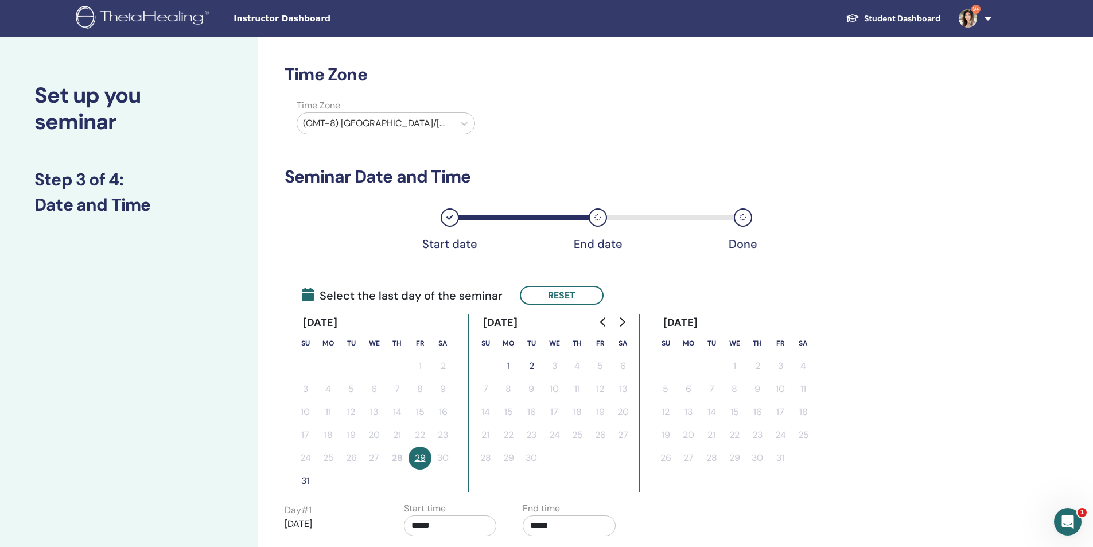
click at [306, 481] on button "31" at bounding box center [305, 480] width 23 height 23
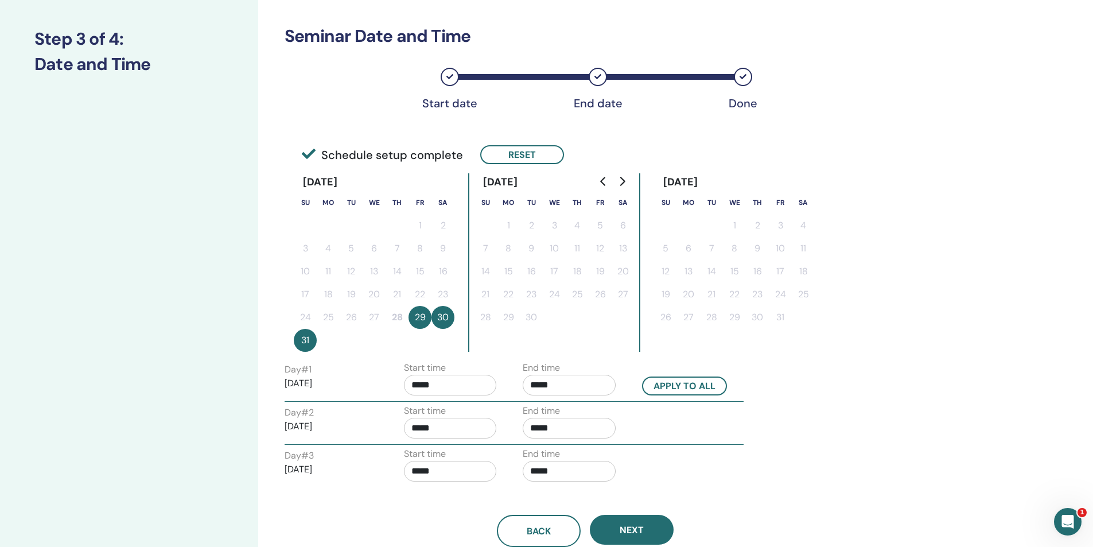
scroll to position [172, 0]
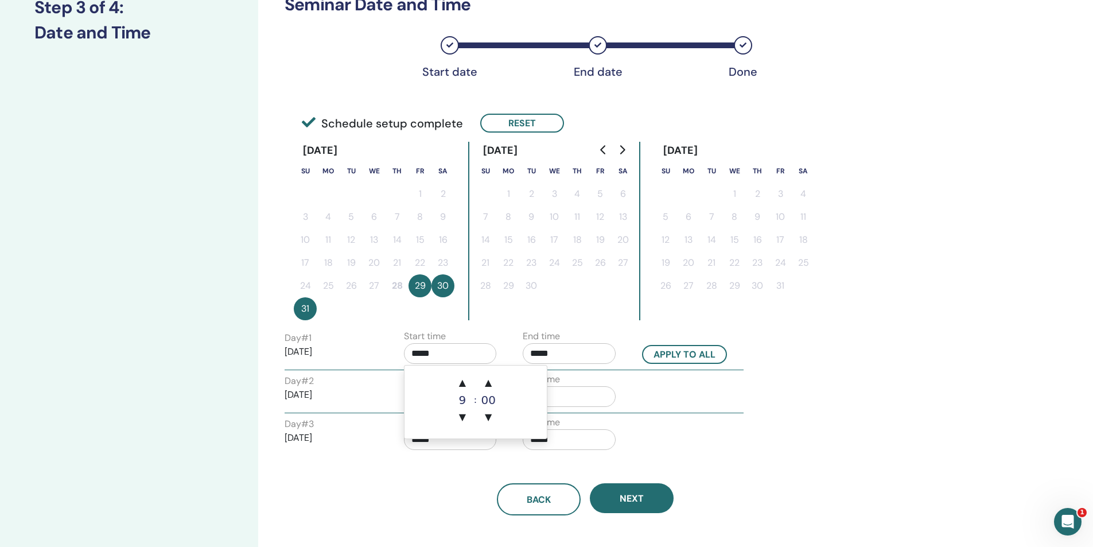
click at [466, 348] on input "*****" at bounding box center [450, 353] width 93 height 21
click at [464, 386] on span "▲" at bounding box center [462, 382] width 23 height 23
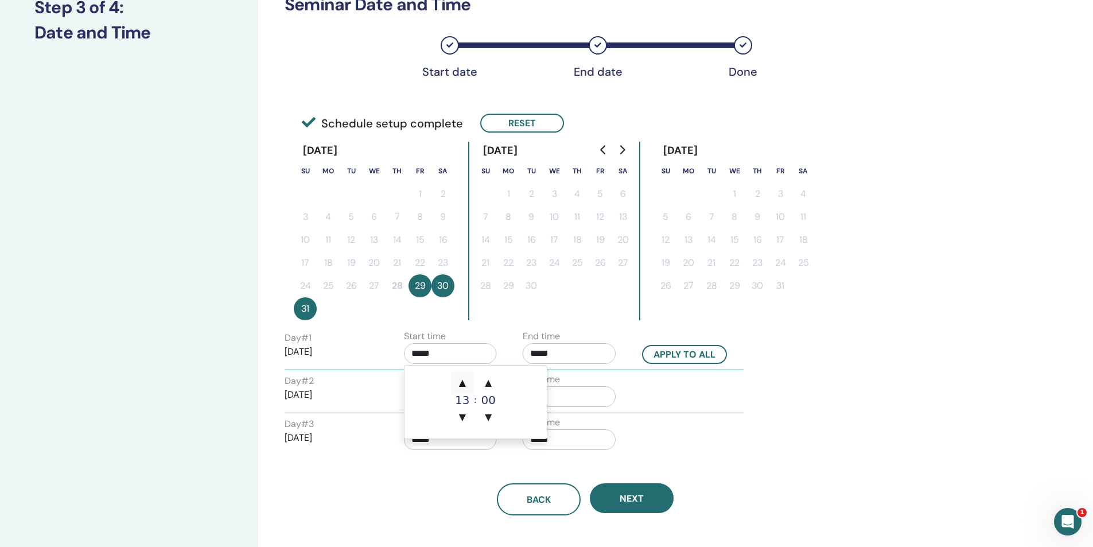
click at [464, 386] on span "▲" at bounding box center [462, 382] width 23 height 23
type input "*****"
click at [560, 360] on input "*****" at bounding box center [569, 353] width 93 height 21
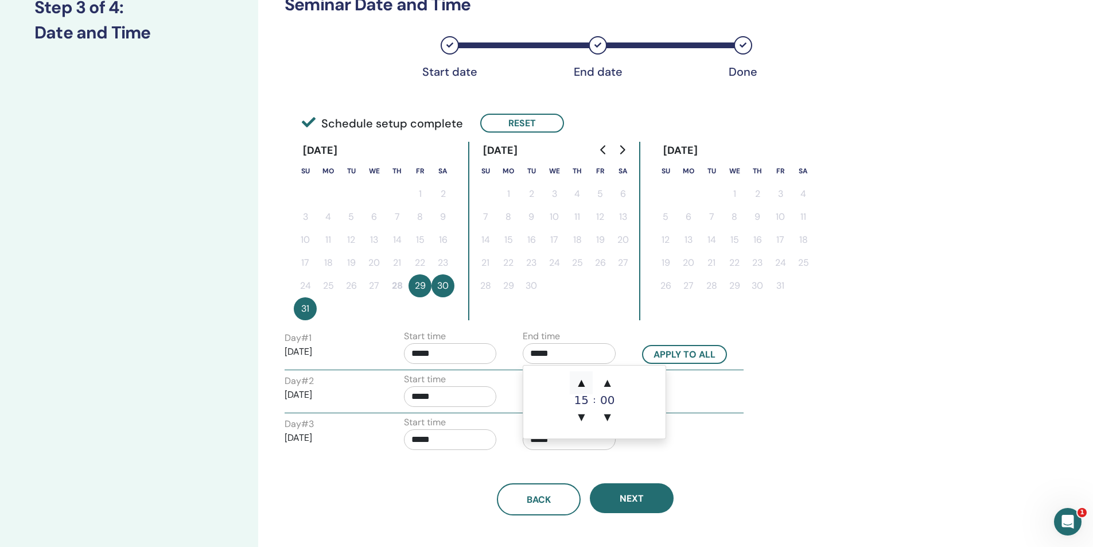
click at [583, 383] on span "▲" at bounding box center [581, 382] width 23 height 23
click at [581, 382] on span "▲" at bounding box center [581, 382] width 23 height 23
click at [607, 382] on span "▲" at bounding box center [607, 382] width 23 height 23
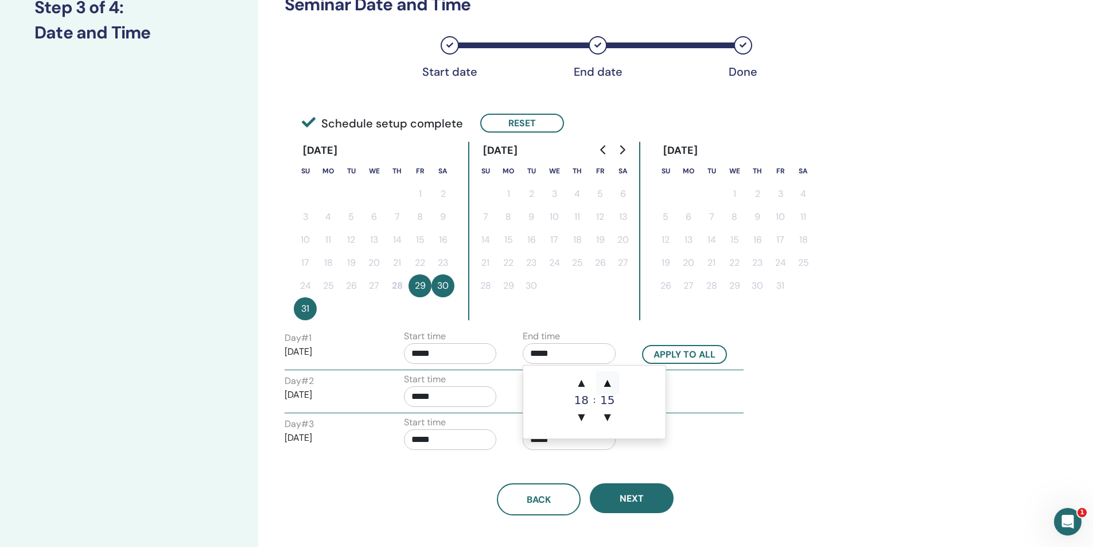
click at [607, 382] on span "▲" at bounding box center [607, 382] width 23 height 23
click at [582, 386] on span "▲" at bounding box center [581, 382] width 23 height 23
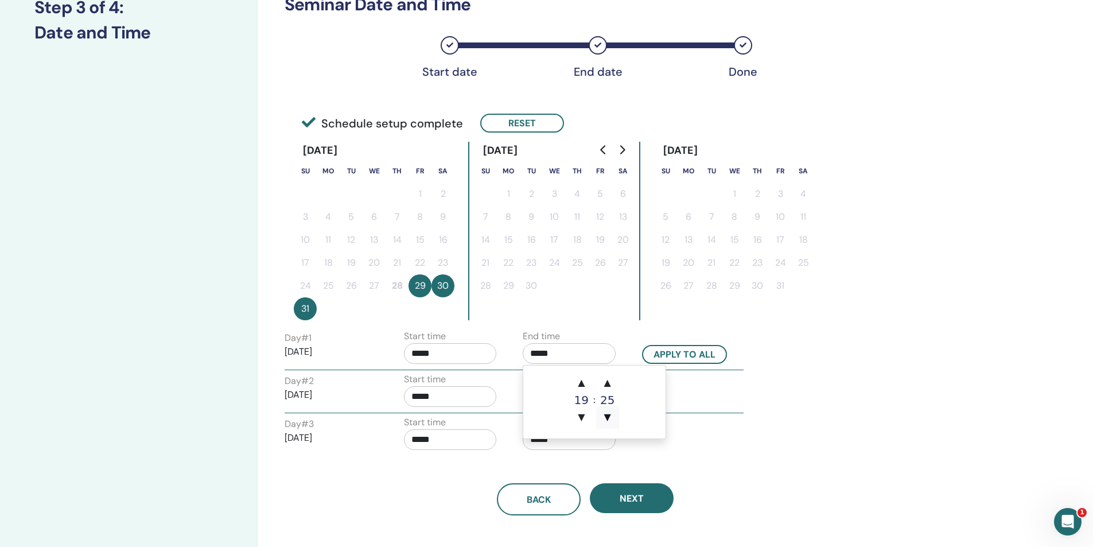
click at [604, 414] on span "▼" at bounding box center [607, 417] width 23 height 23
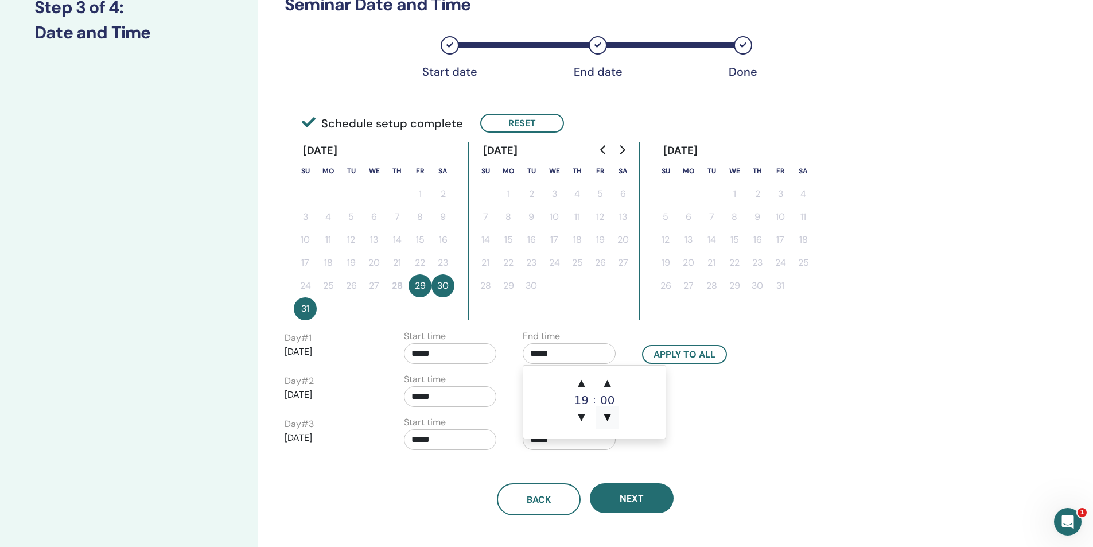
click at [604, 414] on span "▼" at bounding box center [607, 417] width 23 height 23
type input "*****"
click at [457, 398] on input "*****" at bounding box center [450, 396] width 93 height 21
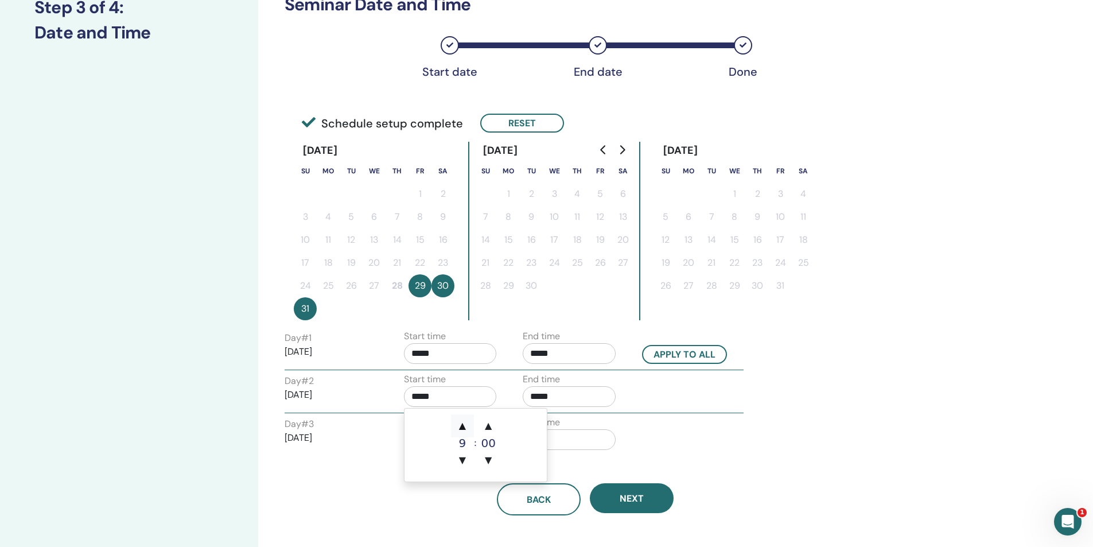
click at [464, 422] on span "▲" at bounding box center [462, 425] width 23 height 23
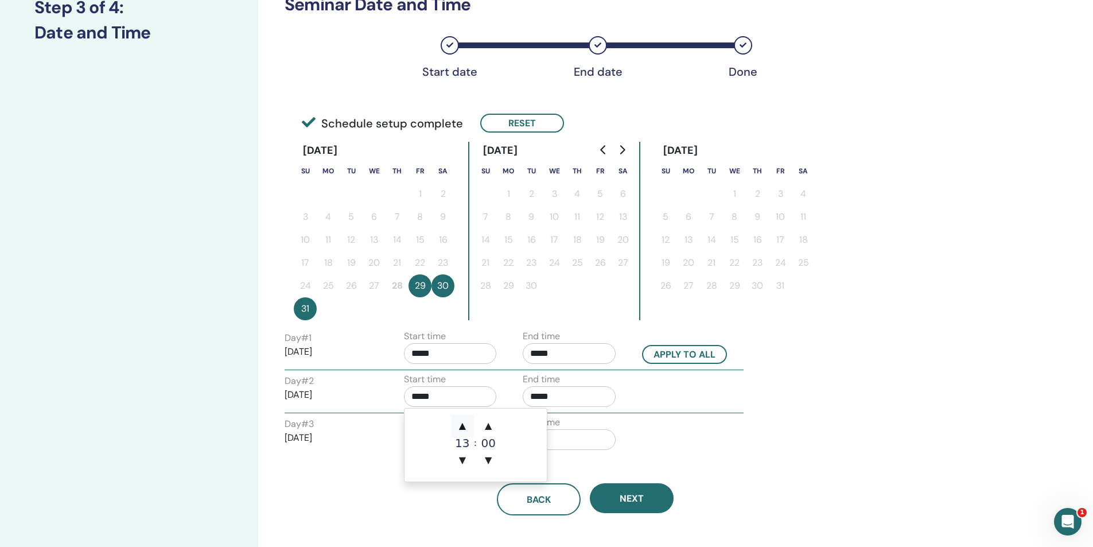
type input "*****"
click at [574, 391] on input "*****" at bounding box center [569, 396] width 93 height 21
click at [583, 426] on span "▲" at bounding box center [581, 425] width 23 height 23
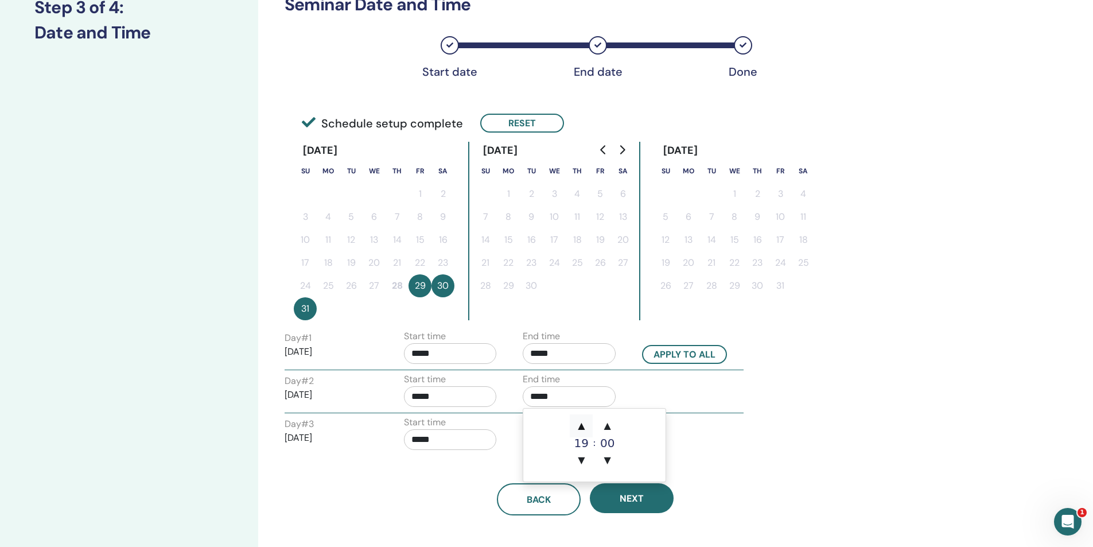
click at [583, 426] on span "▲" at bounding box center [581, 425] width 23 height 23
type input "*****"
click at [462, 441] on input "*****" at bounding box center [450, 439] width 93 height 21
click at [463, 468] on span "▲" at bounding box center [462, 468] width 23 height 23
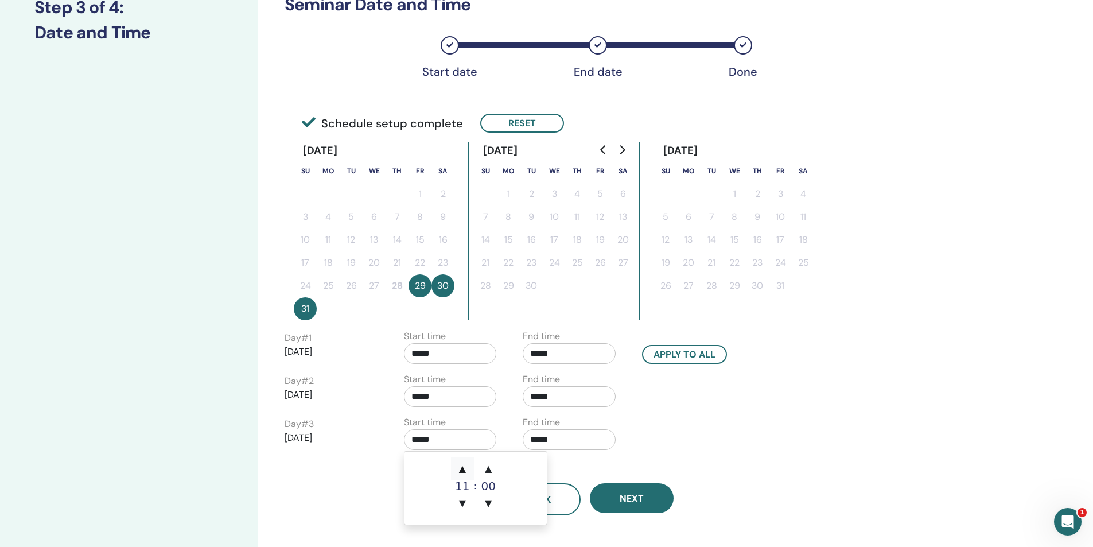
click at [463, 468] on span "▲" at bounding box center [462, 468] width 23 height 23
type input "*****"
click at [571, 436] on input "*****" at bounding box center [569, 439] width 93 height 21
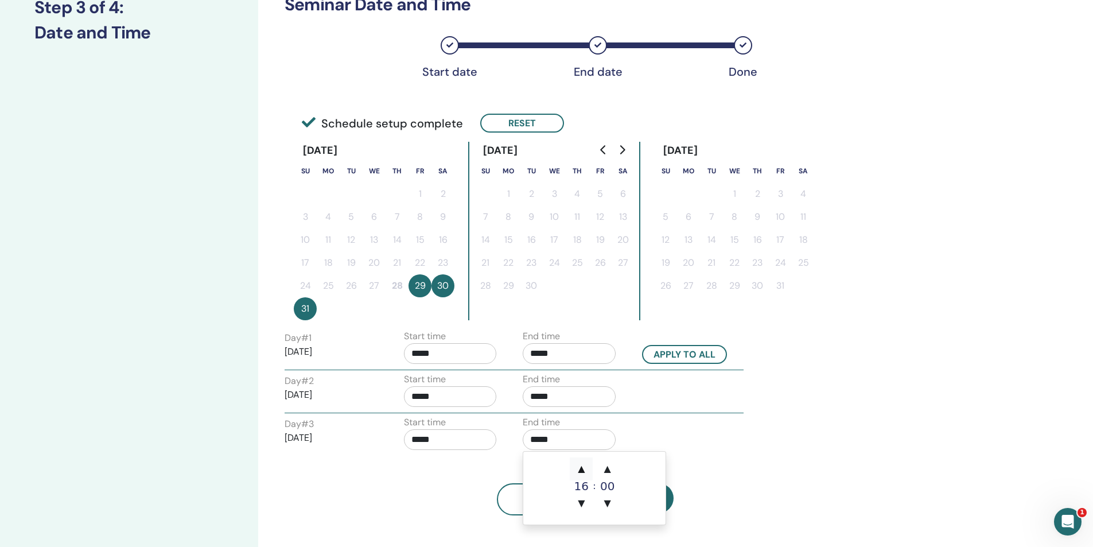
click at [579, 466] on span "▲" at bounding box center [581, 468] width 23 height 23
type input "*****"
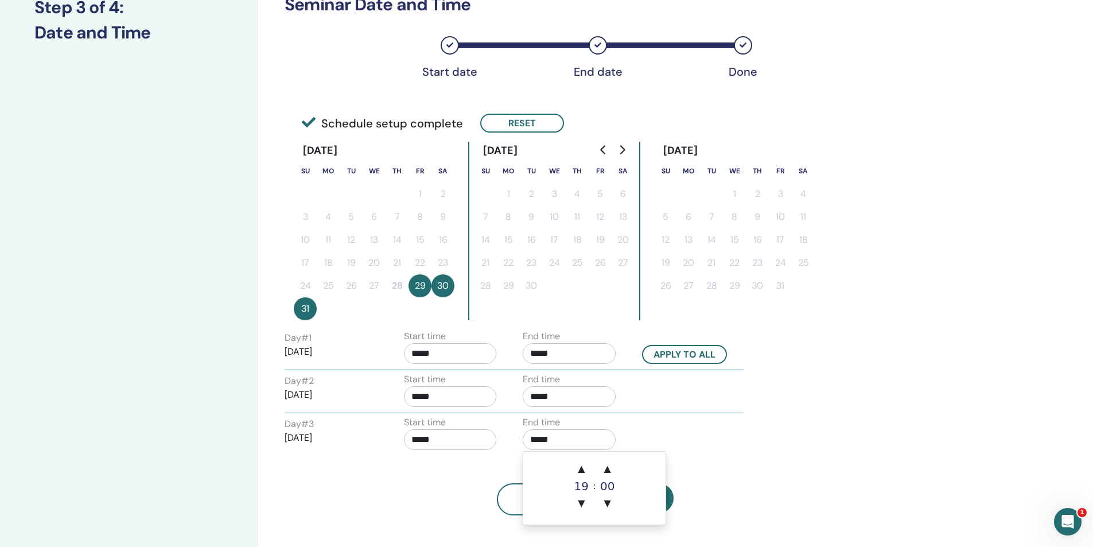
click at [677, 425] on div "Day # 3 2025/08/31 Start time ***** End time *****" at bounding box center [514, 435] width 476 height 40
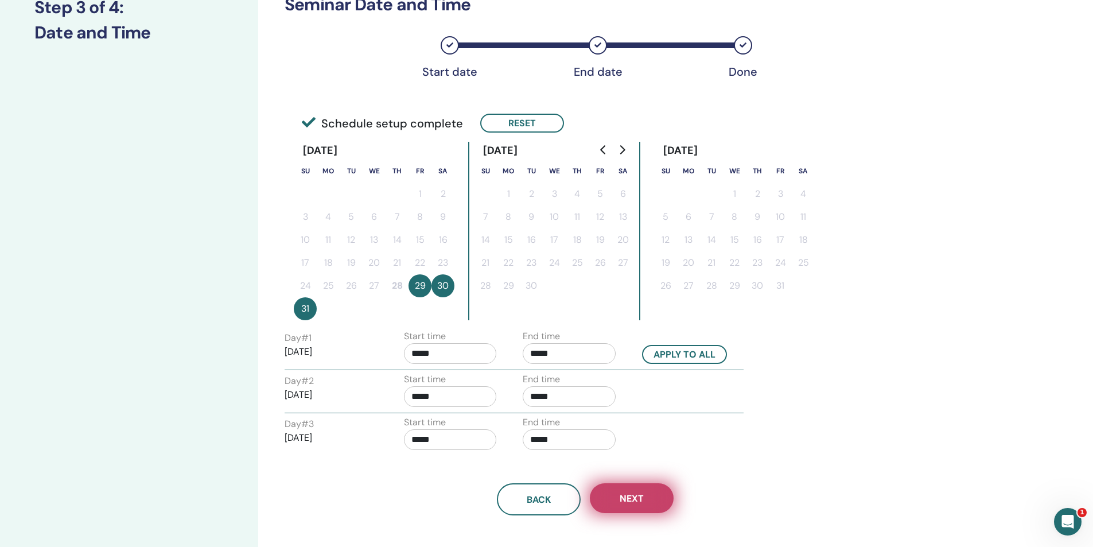
click at [645, 496] on button "Next" at bounding box center [632, 498] width 84 height 30
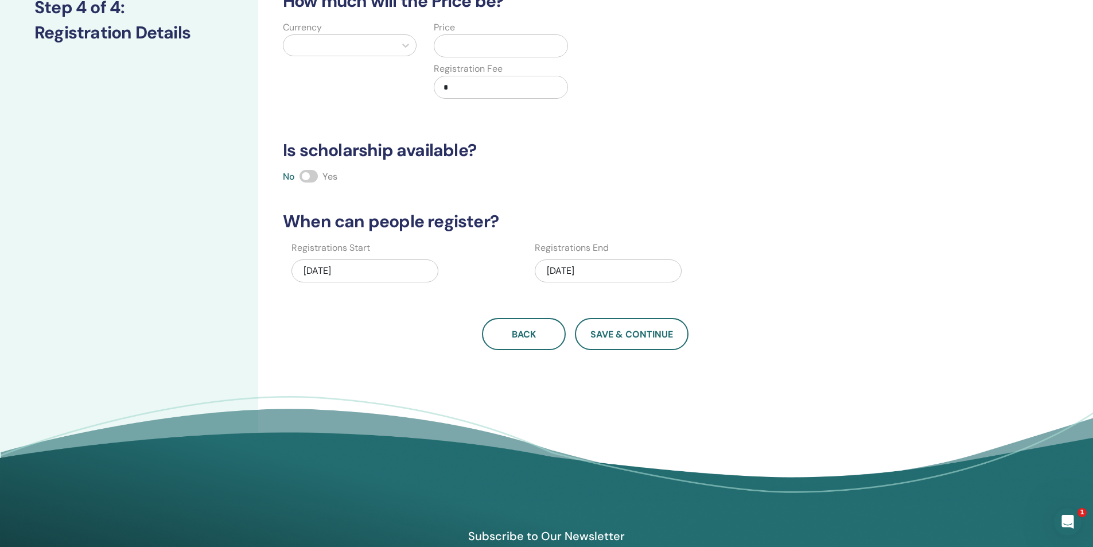
scroll to position [0, 0]
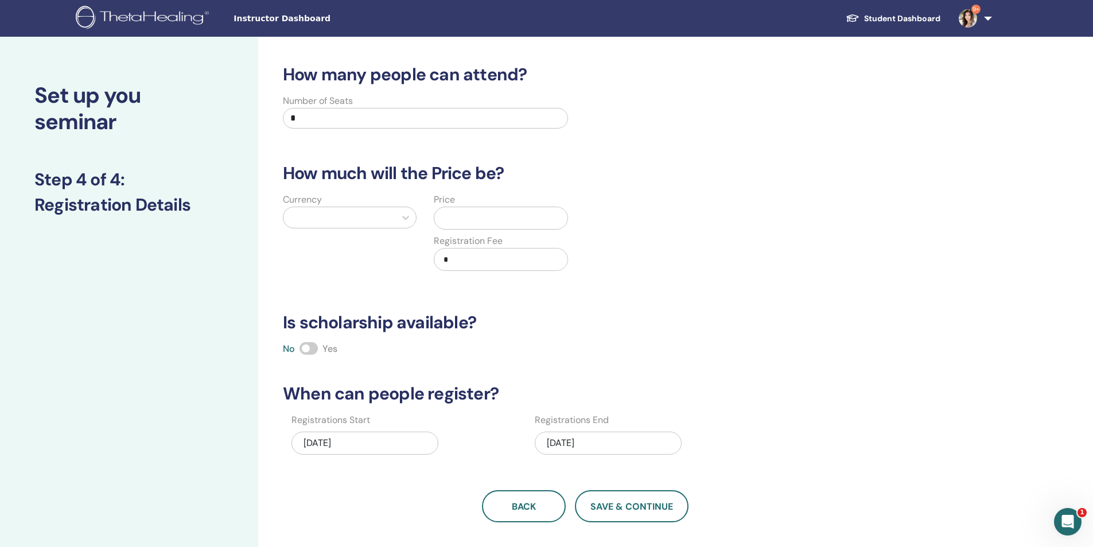
click at [334, 218] on div at bounding box center [339, 217] width 100 height 16
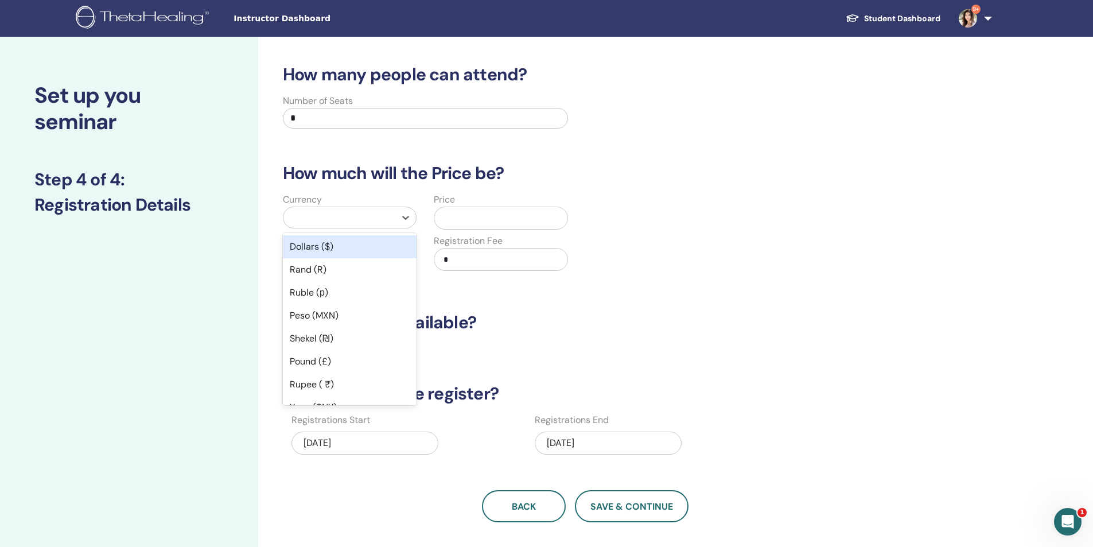
click at [317, 106] on label "Number of Seats" at bounding box center [318, 101] width 70 height 14
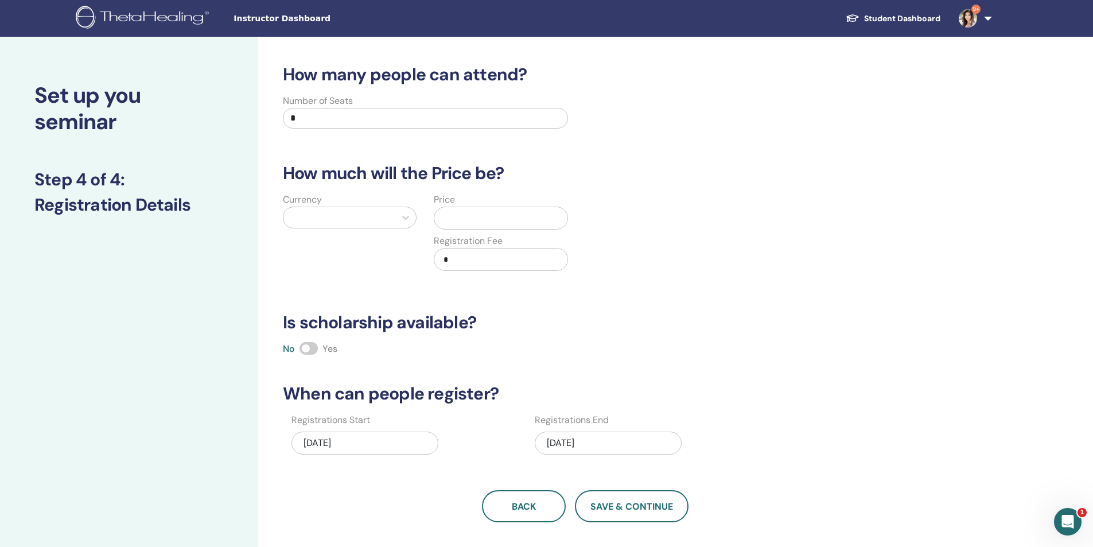
click at [314, 119] on input "*" at bounding box center [425, 118] width 285 height 21
type input "**"
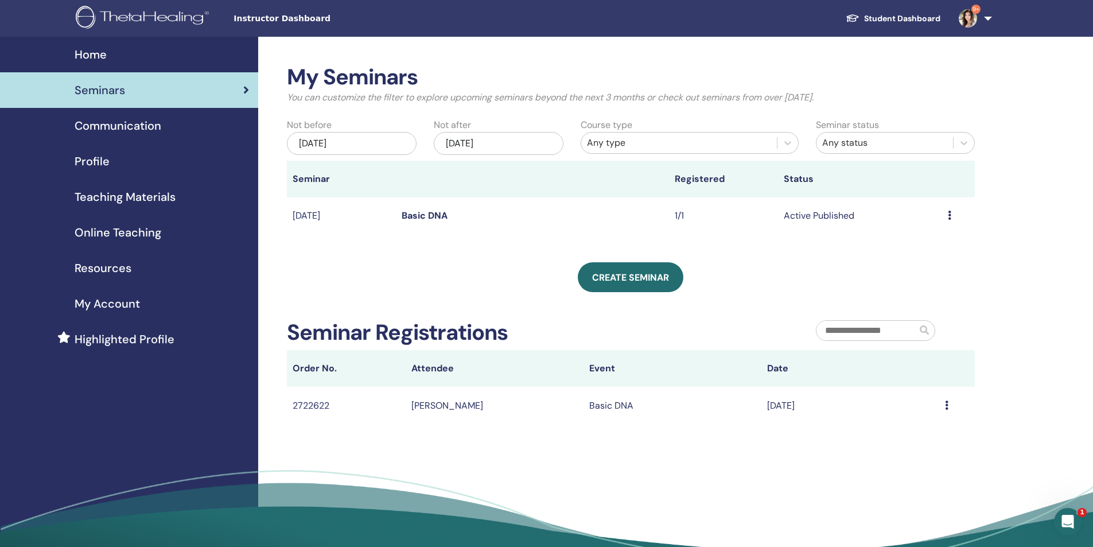
click at [952, 216] on div "Preview Edit Attendees Cancel" at bounding box center [958, 216] width 21 height 14
click at [909, 242] on link "Edit" at bounding box center [906, 242] width 17 height 12
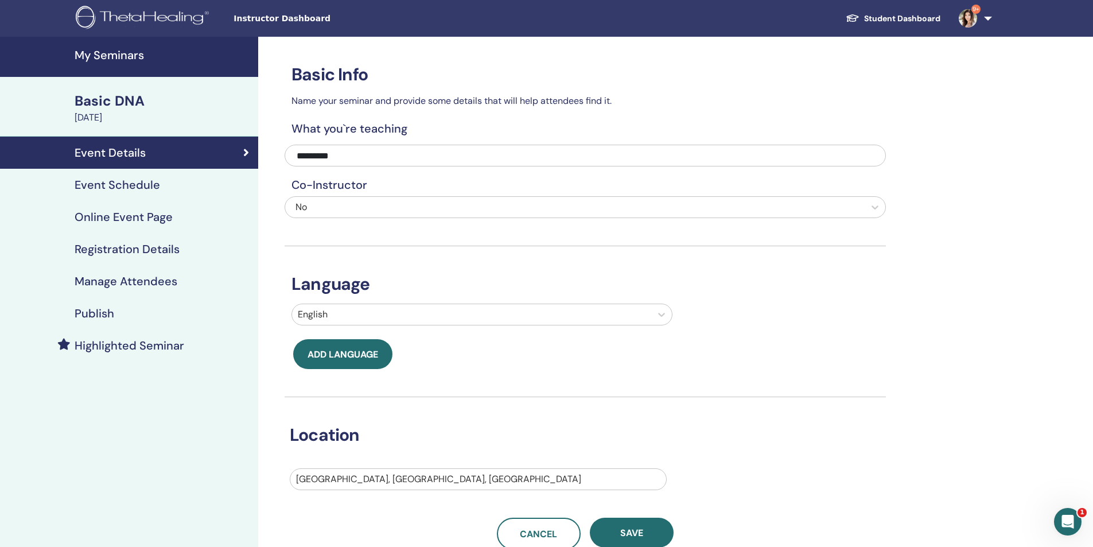
click at [114, 179] on h4 "Event Schedule" at bounding box center [117, 185] width 85 height 14
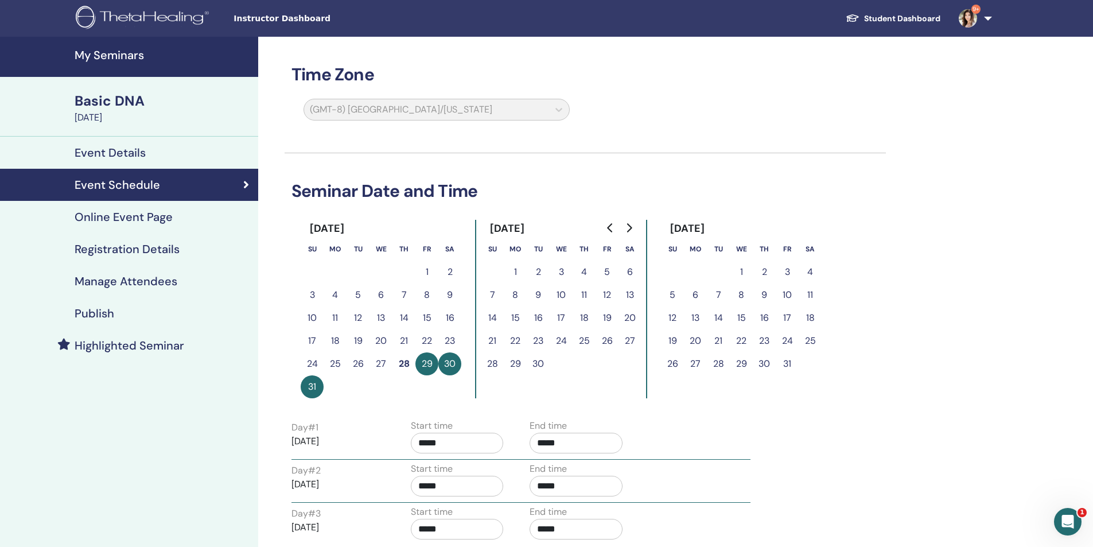
click at [124, 219] on h4 "Online Event Page" at bounding box center [124, 217] width 98 height 14
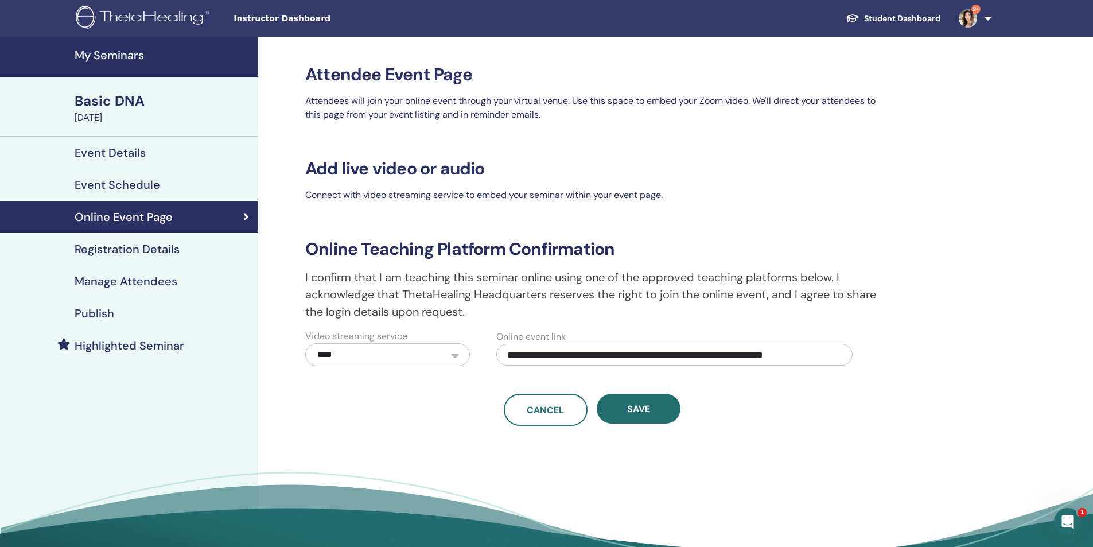
click at [142, 251] on h4 "Registration Details" at bounding box center [127, 249] width 105 height 14
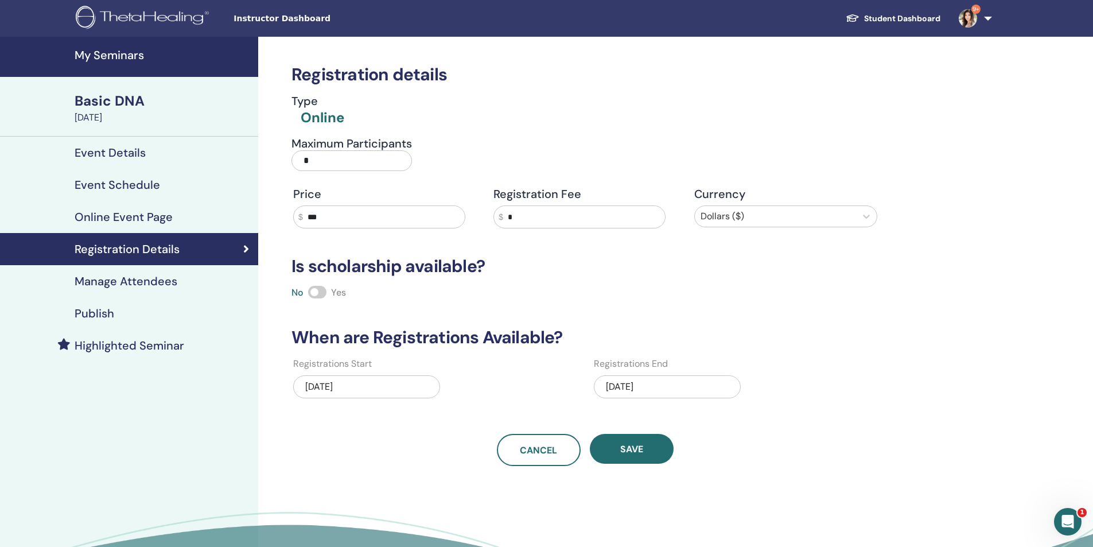
click at [343, 164] on input "*" at bounding box center [351, 160] width 120 height 21
type input "**"
click at [652, 446] on button "Save" at bounding box center [632, 449] width 84 height 30
click at [621, 453] on span "Save" at bounding box center [631, 449] width 23 height 12
click at [98, 290] on link "Manage Attendees" at bounding box center [129, 281] width 258 height 32
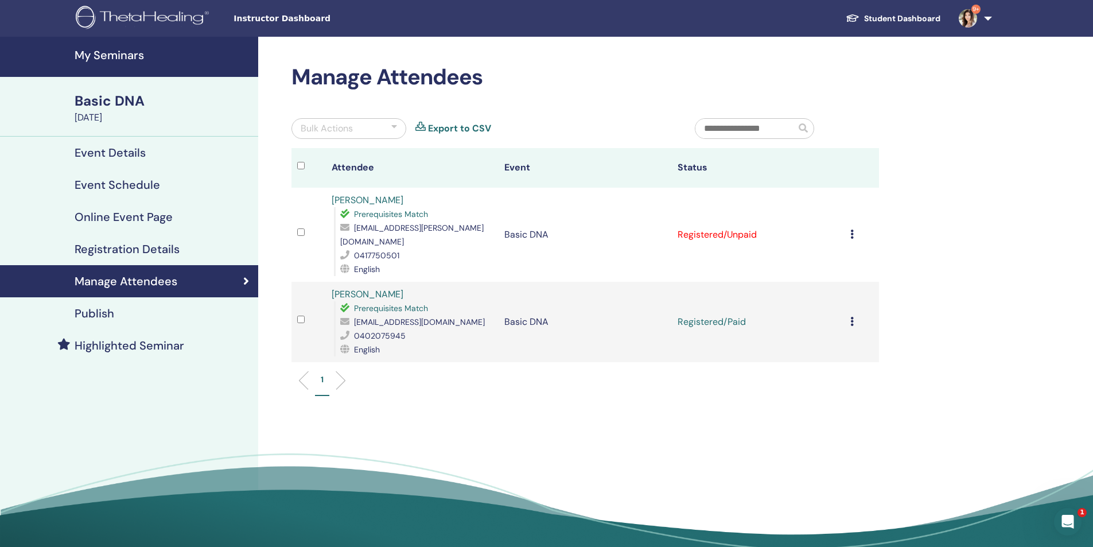
click at [94, 314] on h4 "Publish" at bounding box center [95, 313] width 40 height 14
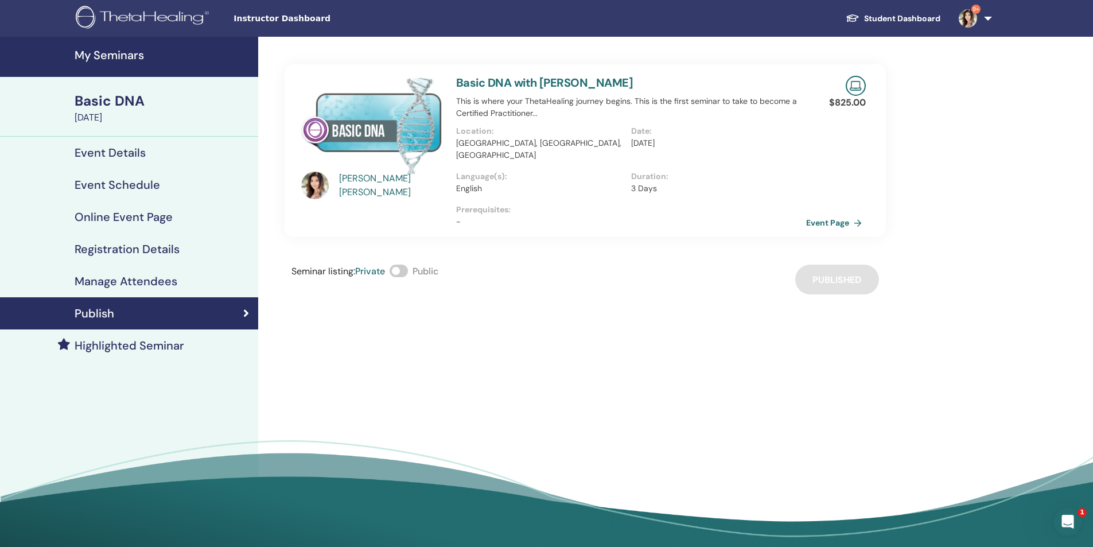
click at [92, 277] on h4 "Manage Attendees" at bounding box center [126, 281] width 103 height 14
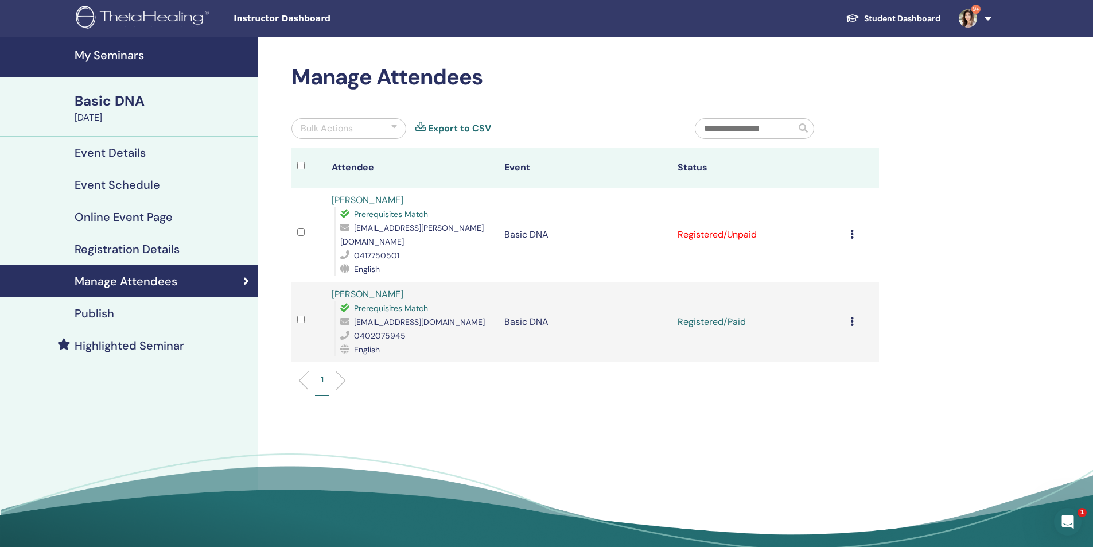
click at [90, 314] on h4 "Publish" at bounding box center [95, 313] width 40 height 14
